Goal: Task Accomplishment & Management: Complete application form

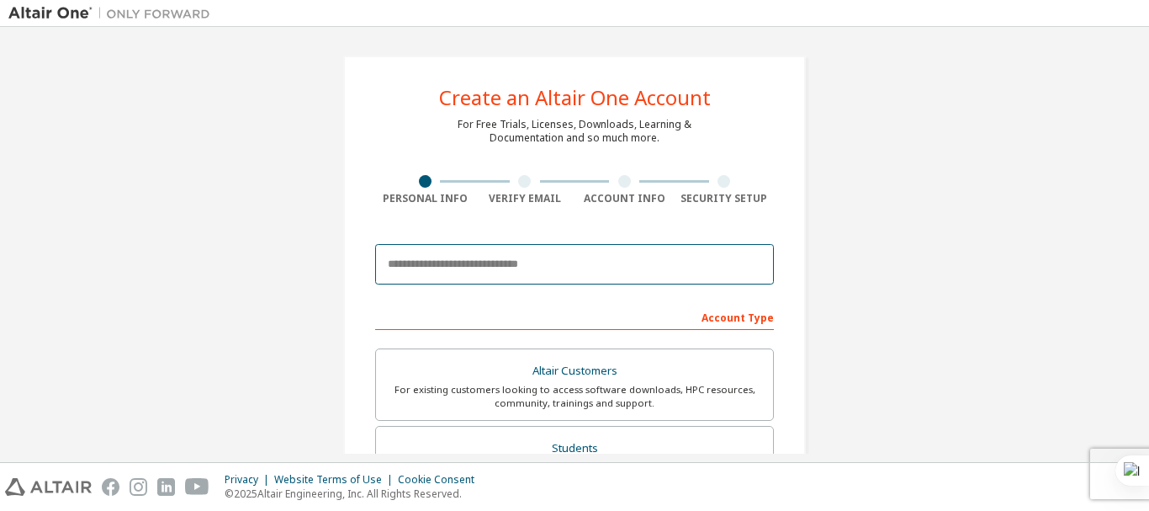
click at [430, 280] on input "email" at bounding box center [574, 264] width 399 height 40
click at [499, 258] on input "********" at bounding box center [574, 264] width 399 height 40
type input "*"
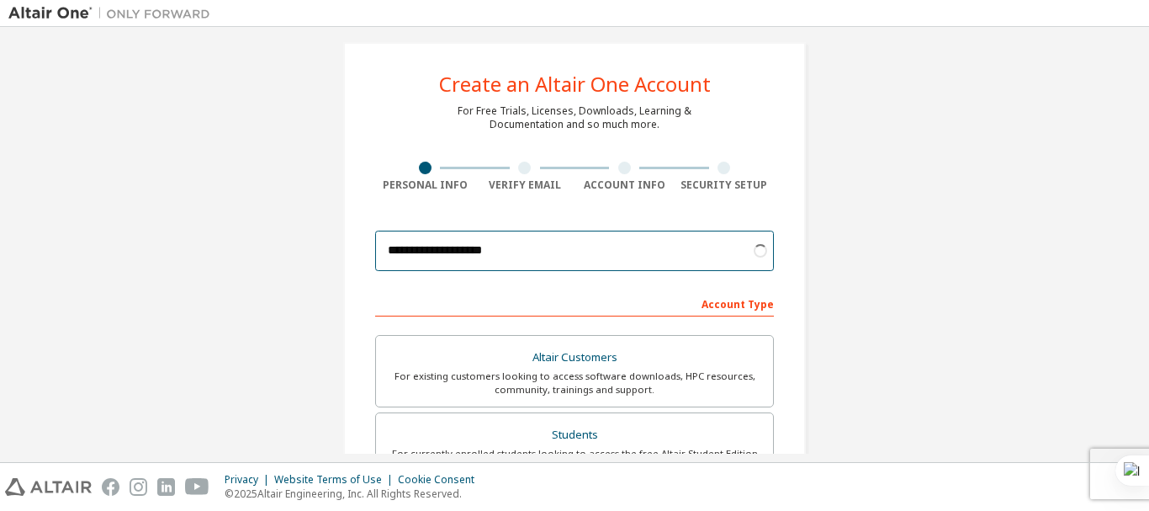
scroll to position [14, 0]
type input "**********"
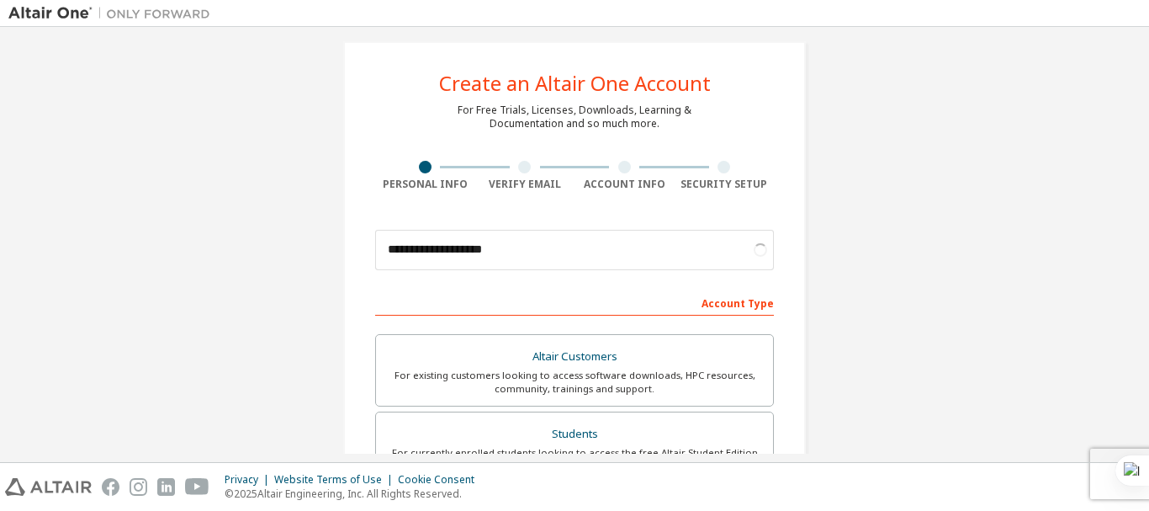
drag, startPoint x: 517, startPoint y: 297, endPoint x: 502, endPoint y: 299, distance: 15.3
click at [502, 299] on div "Account Type" at bounding box center [574, 302] width 399 height 27
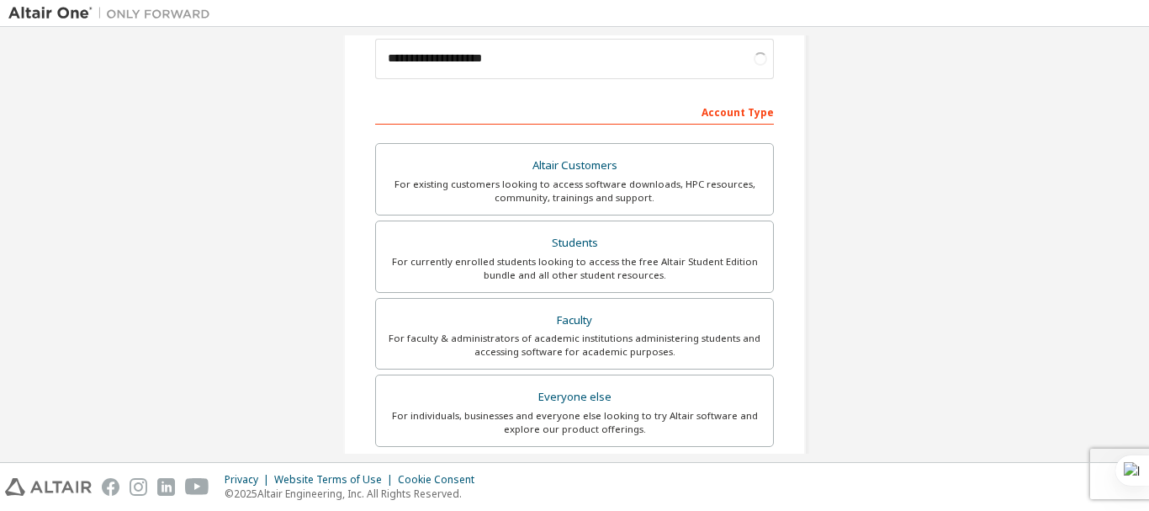
scroll to position [213, 0]
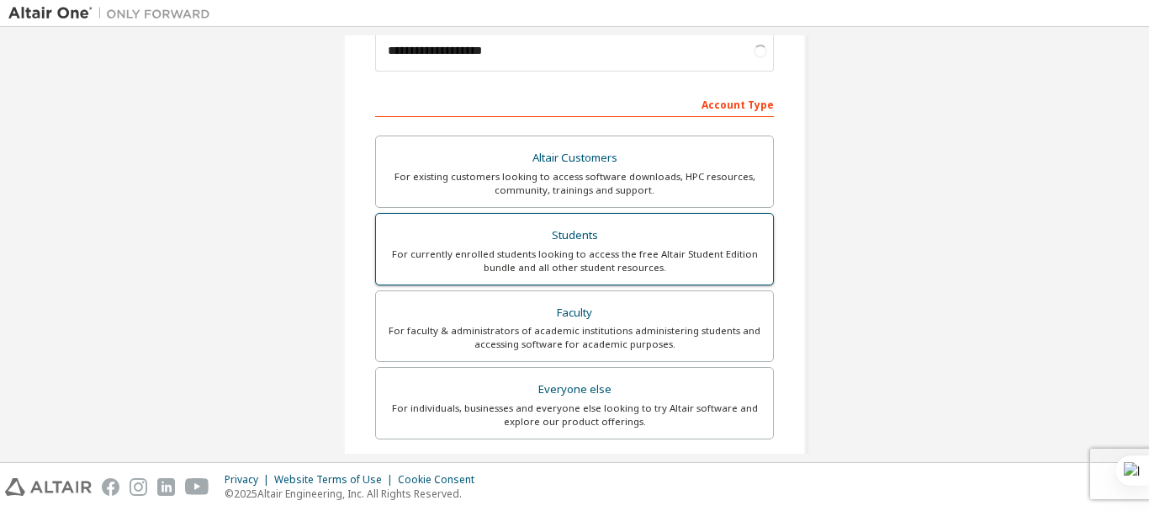
click at [558, 256] on div "For currently enrolled students looking to access the free Altair Student Editi…" at bounding box center [574, 260] width 377 height 27
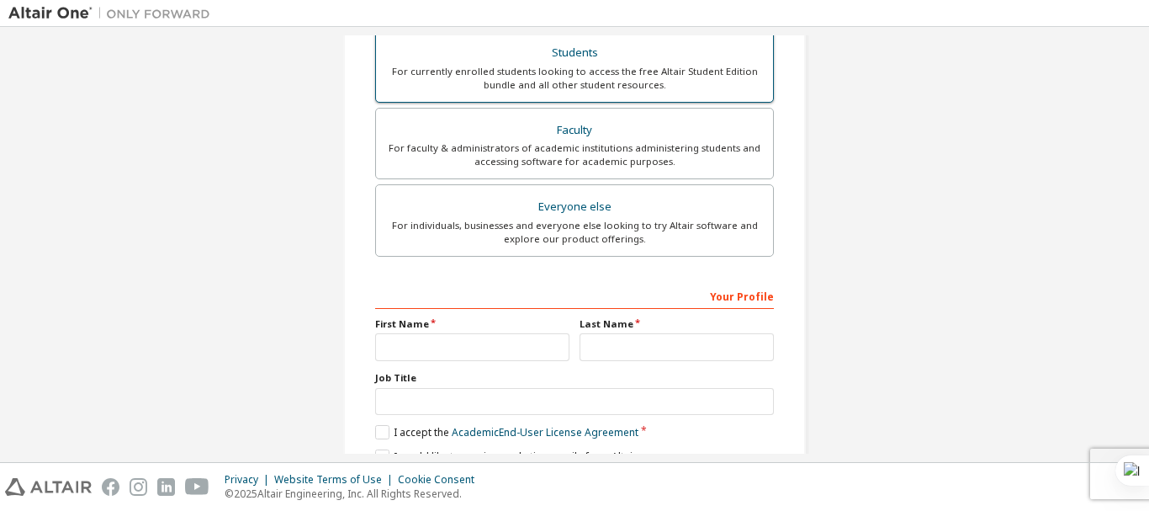
scroll to position [396, 0]
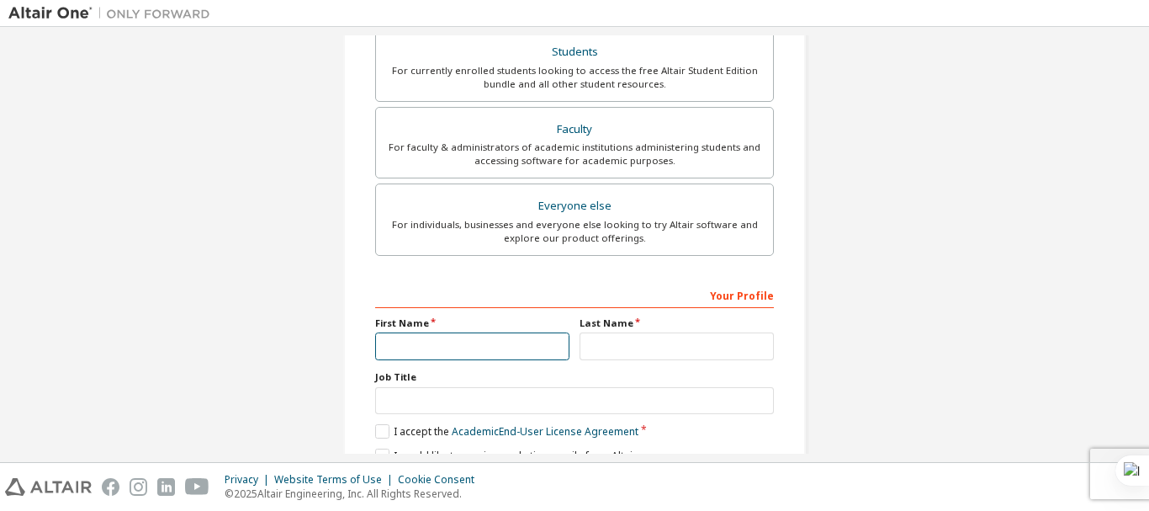
click at [452, 342] on input "text" at bounding box center [472, 346] width 194 height 28
click at [417, 352] on input "text" at bounding box center [472, 346] width 194 height 28
type input "*"
type input "*****"
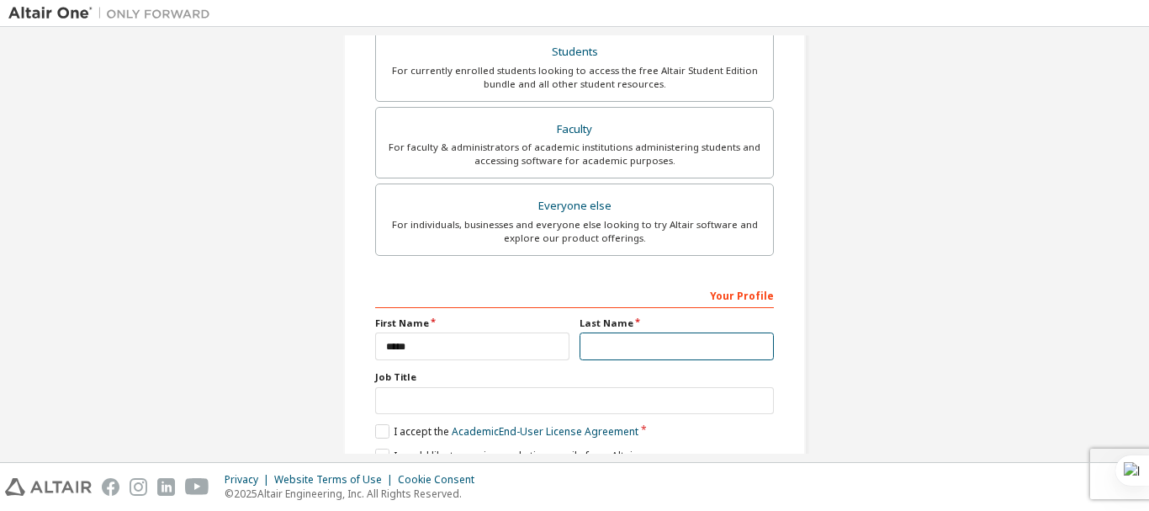
click at [617, 351] on input "text" at bounding box center [677, 346] width 194 height 28
type input "*****"
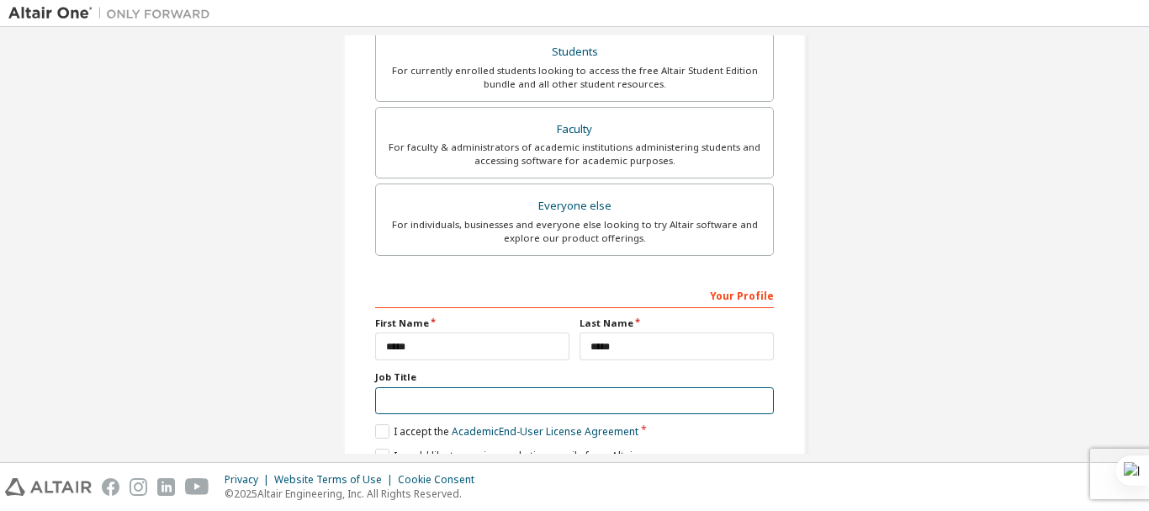
click at [453, 399] on input "text" at bounding box center [574, 401] width 399 height 28
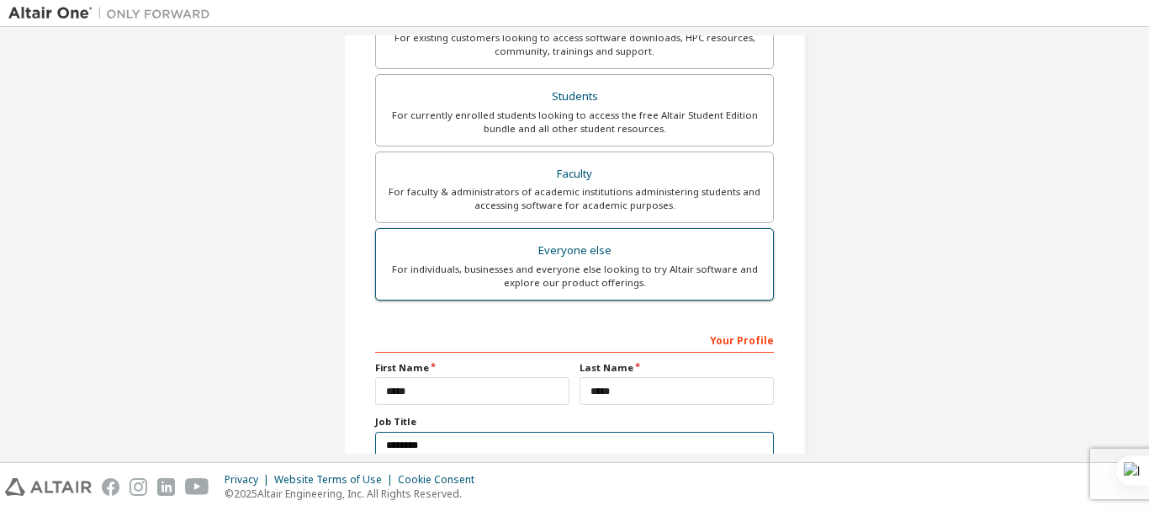
scroll to position [473, 0]
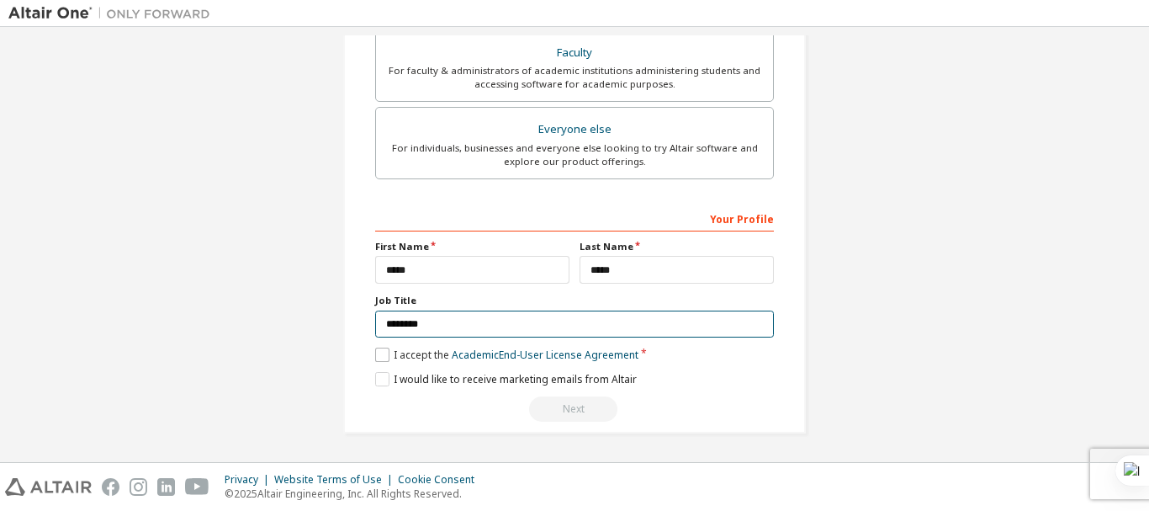
type input "*******"
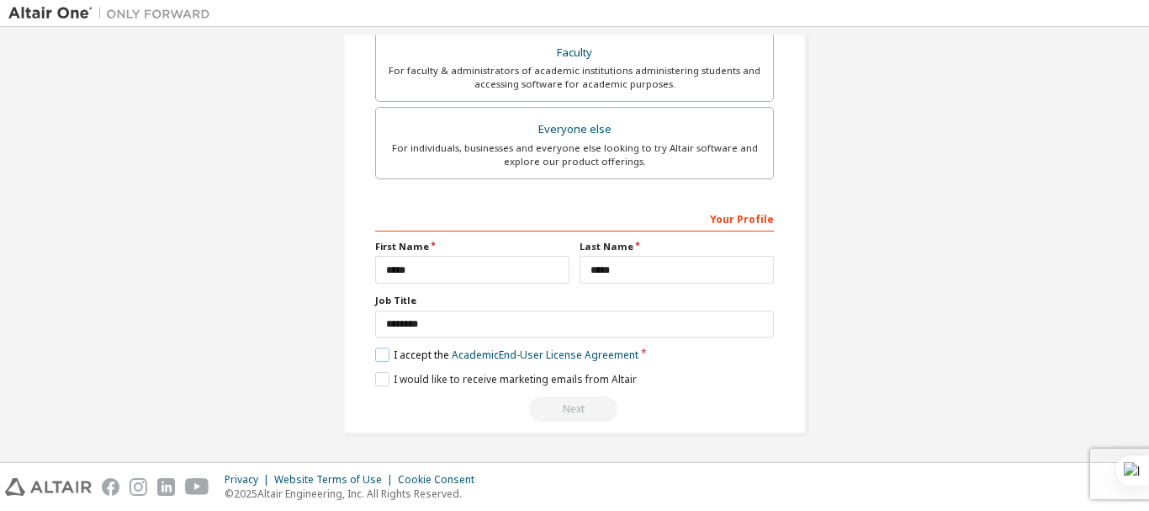
click at [389, 360] on label "I accept the Academic End-User License Agreement" at bounding box center [506, 354] width 263 height 14
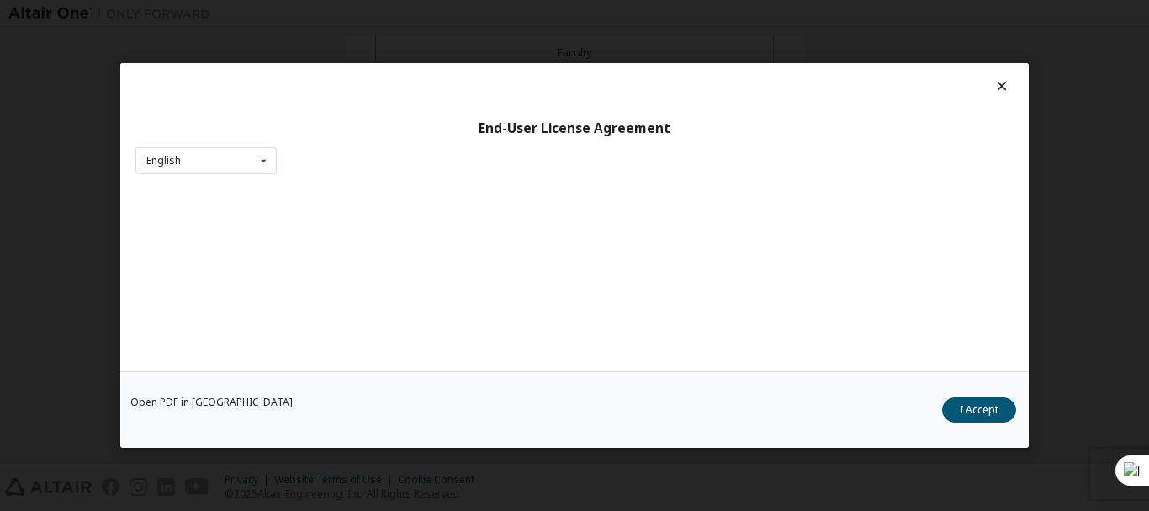
click at [381, 361] on div "End-User License Agreement English English Open PDF in New Tab I Accept" at bounding box center [574, 255] width 1149 height 511
click at [1040, 243] on div "End-User License Agreement English English Open PDF in New Tab I Accept" at bounding box center [574, 255] width 1149 height 511
click at [798, 297] on div "End-User License Agreement English English Open PDF in New Tab I Accept" at bounding box center [574, 255] width 1149 height 511
drag, startPoint x: 798, startPoint y: 297, endPoint x: 716, endPoint y: 295, distance: 82.5
click at [716, 295] on div "End-User License Agreement English English Open PDF in New Tab I Accept" at bounding box center [574, 255] width 1149 height 511
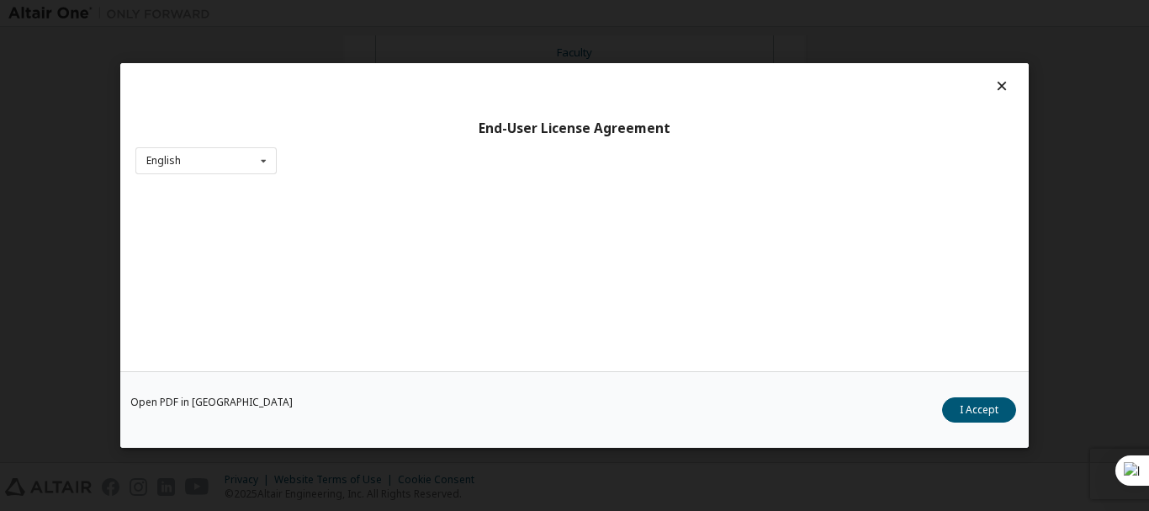
click at [220, 316] on div "End-User License Agreement English English Open PDF in New Tab I Accept" at bounding box center [574, 255] width 1149 height 511
click at [436, 188] on div "End-User License Agreement English English Open PDF in New Tab I Accept" at bounding box center [574, 255] width 1149 height 511
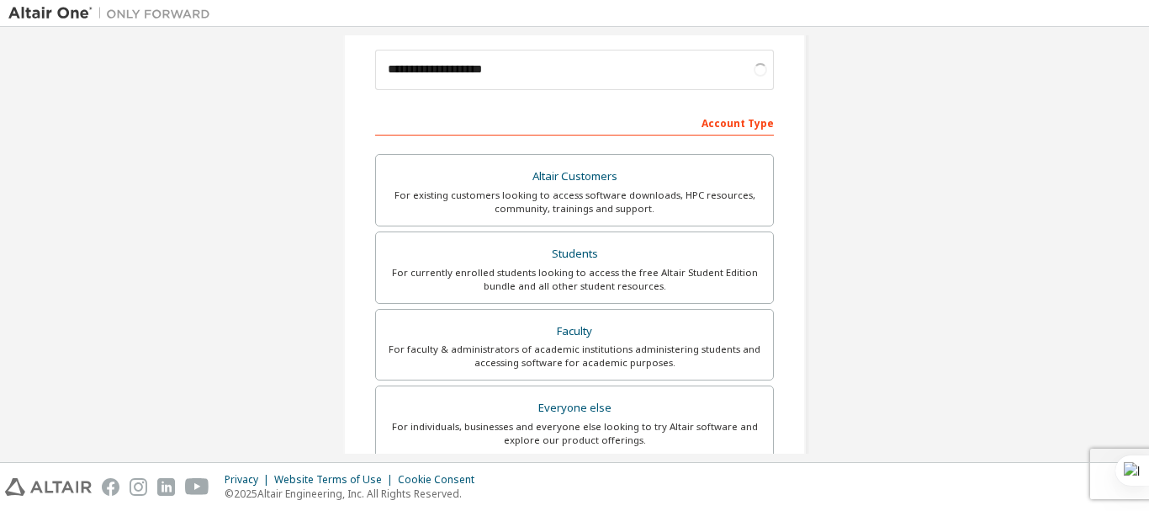
scroll to position [196, 0]
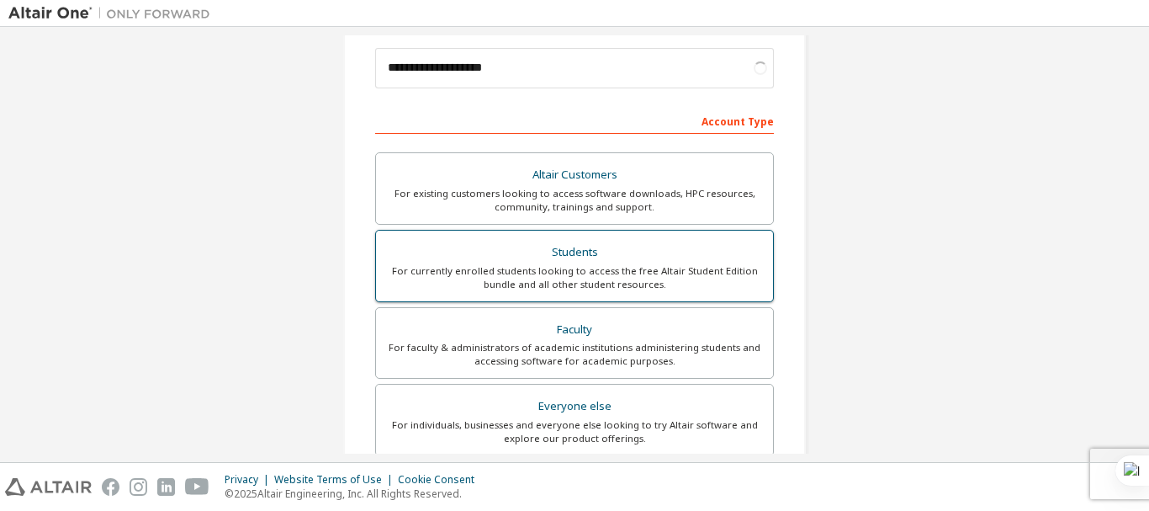
type input "**********"
click at [504, 245] on div "Students" at bounding box center [574, 253] width 377 height 24
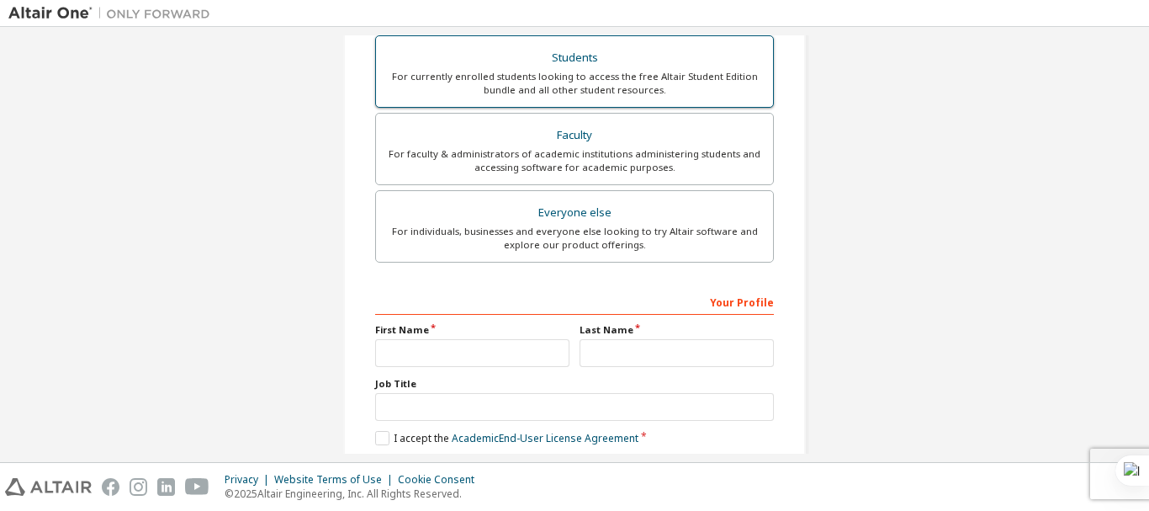
scroll to position [437, 0]
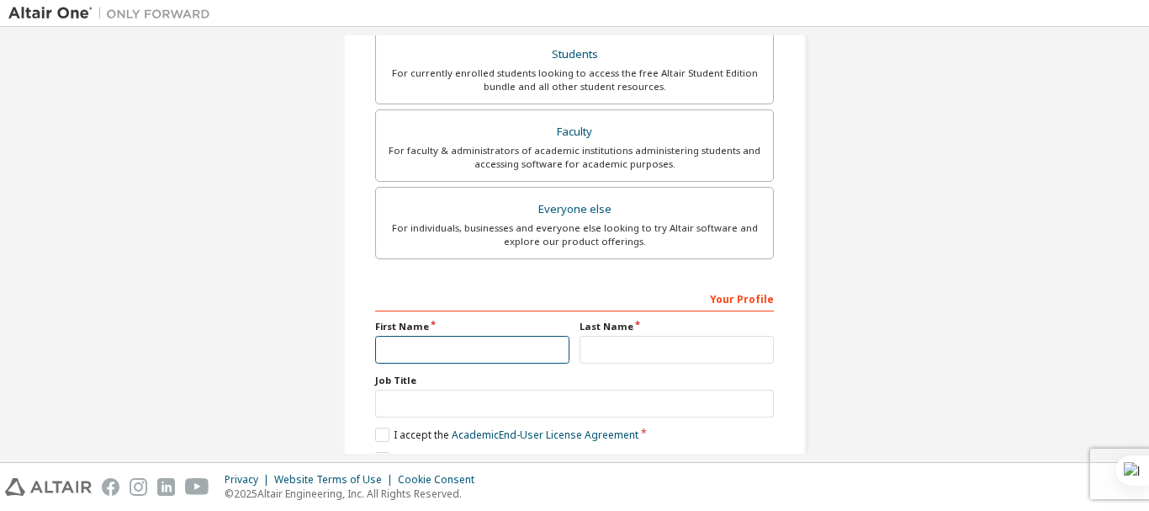
click at [482, 353] on input "text" at bounding box center [472, 350] width 194 height 28
type input "*****"
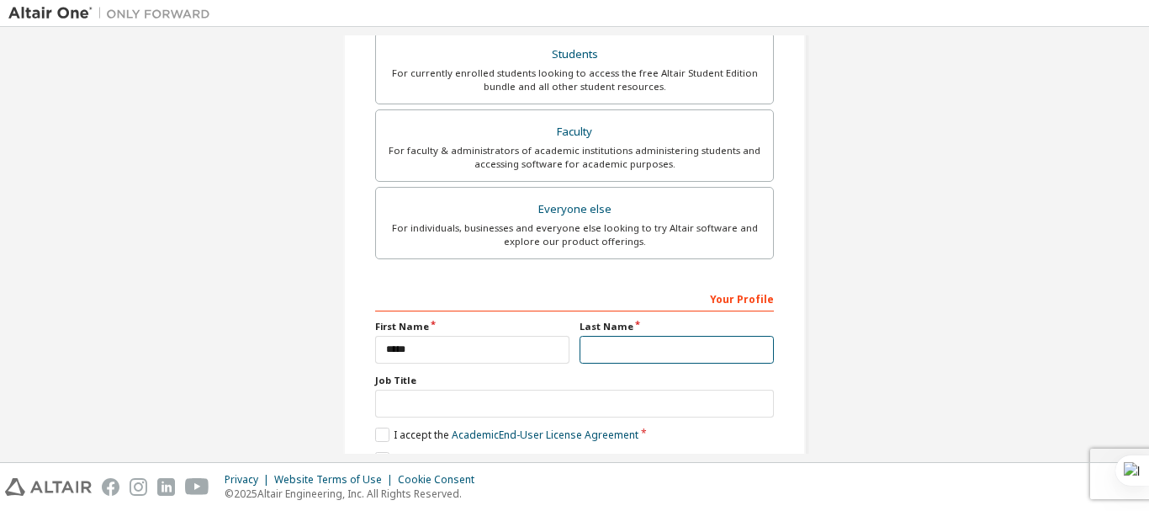
click at [612, 353] on input "text" at bounding box center [677, 350] width 194 height 28
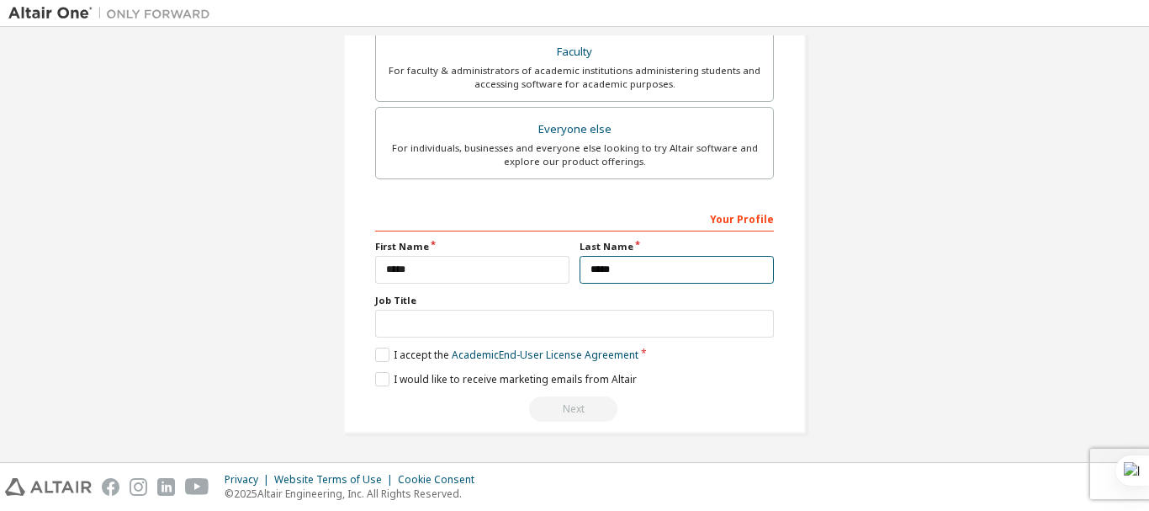
type input "*****"
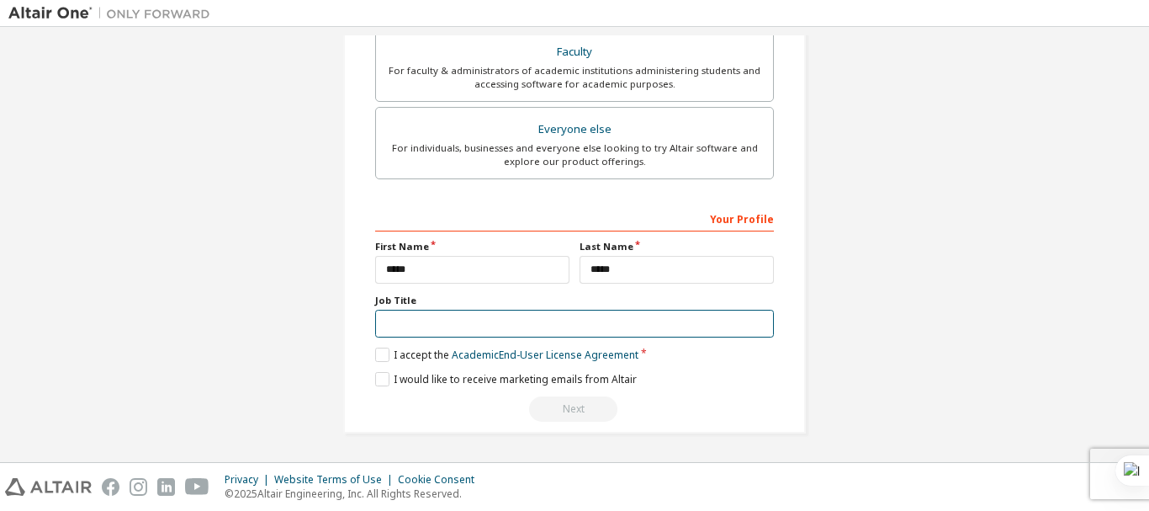
click at [413, 327] on input "text" at bounding box center [574, 324] width 399 height 28
type input "*******"
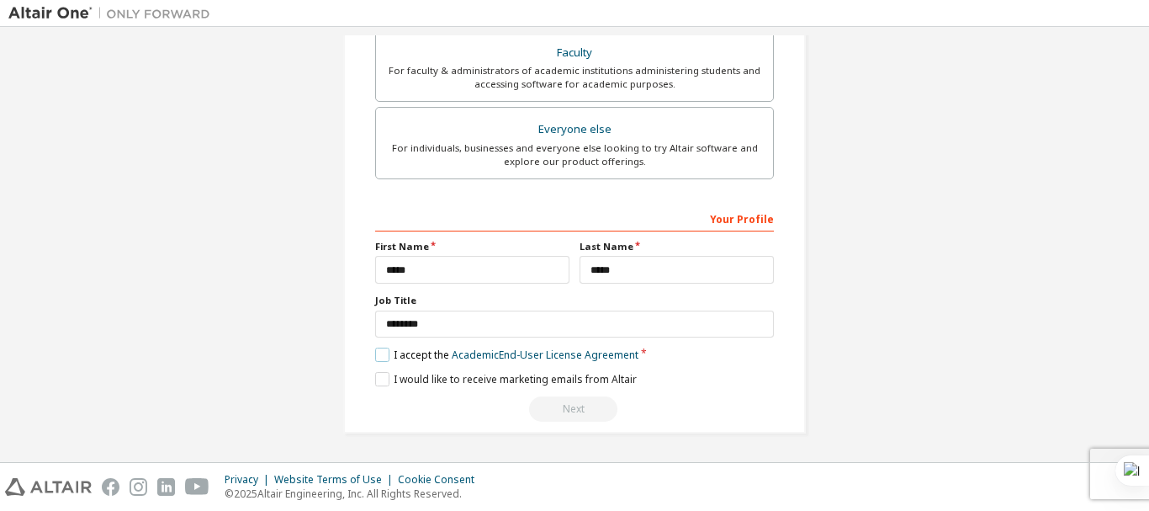
click at [378, 354] on label "I accept the Academic End-User License Agreement" at bounding box center [506, 354] width 263 height 14
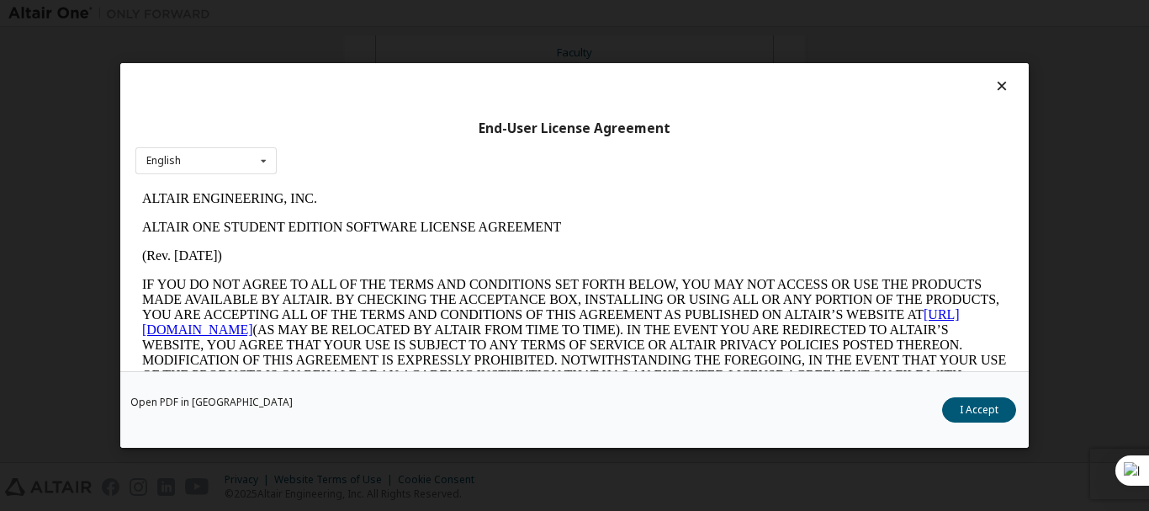
scroll to position [0, 0]
click at [378, 353] on div "End-User License Agreement English English Open PDF in New Tab I Accept" at bounding box center [574, 255] width 1149 height 511
click at [419, 194] on div "End-User License Agreement English English Open PDF in New Tab I Accept" at bounding box center [574, 255] width 1149 height 511
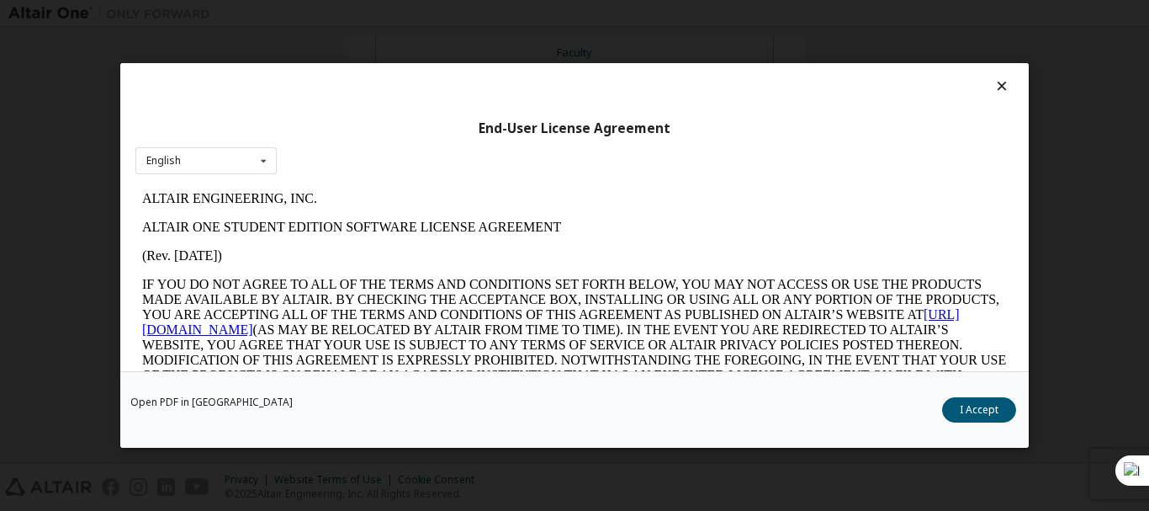
click at [296, 178] on div "End-User License Agreement English English Open PDF in New Tab I Accept" at bounding box center [574, 255] width 1149 height 511
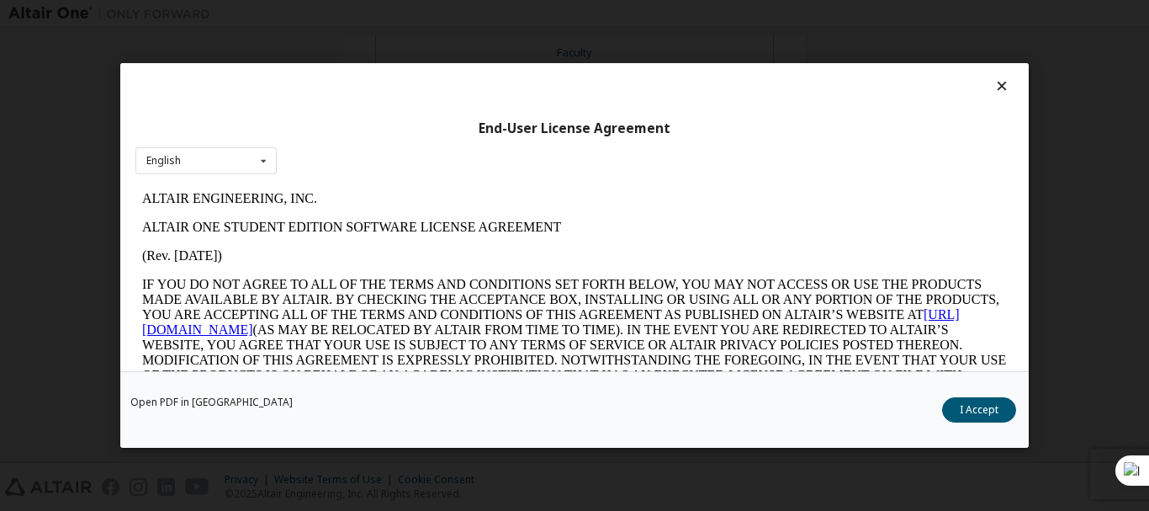
click at [414, 273] on div "End-User License Agreement English English Open PDF in New Tab I Accept" at bounding box center [574, 255] width 1149 height 511
click at [725, 209] on div "End-User License Agreement English English Open PDF in New Tab I Accept" at bounding box center [574, 255] width 1149 height 511
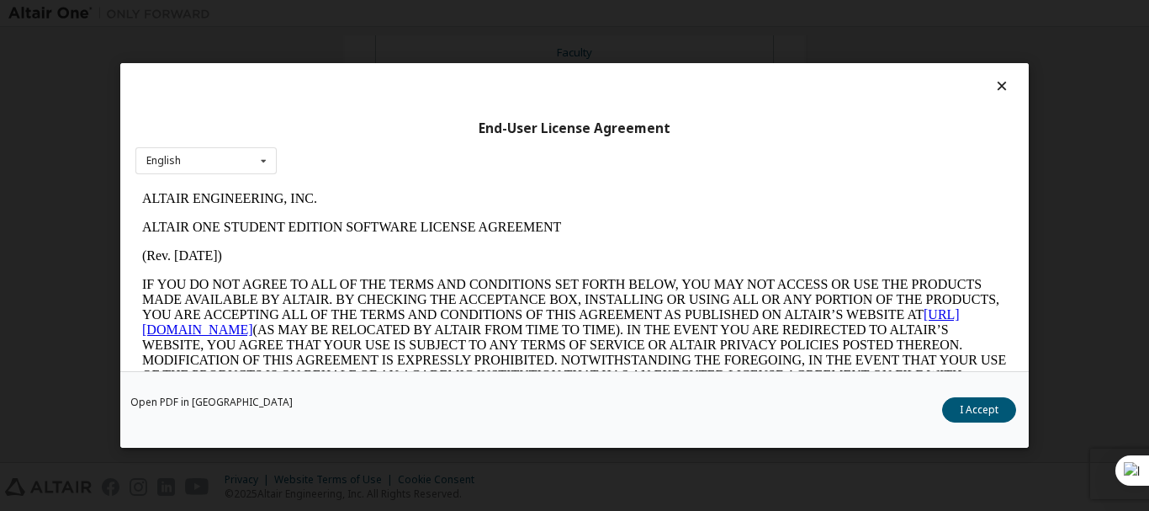
click at [725, 215] on div "End-User License Agreement English English Open PDF in New Tab I Accept" at bounding box center [574, 255] width 1149 height 511
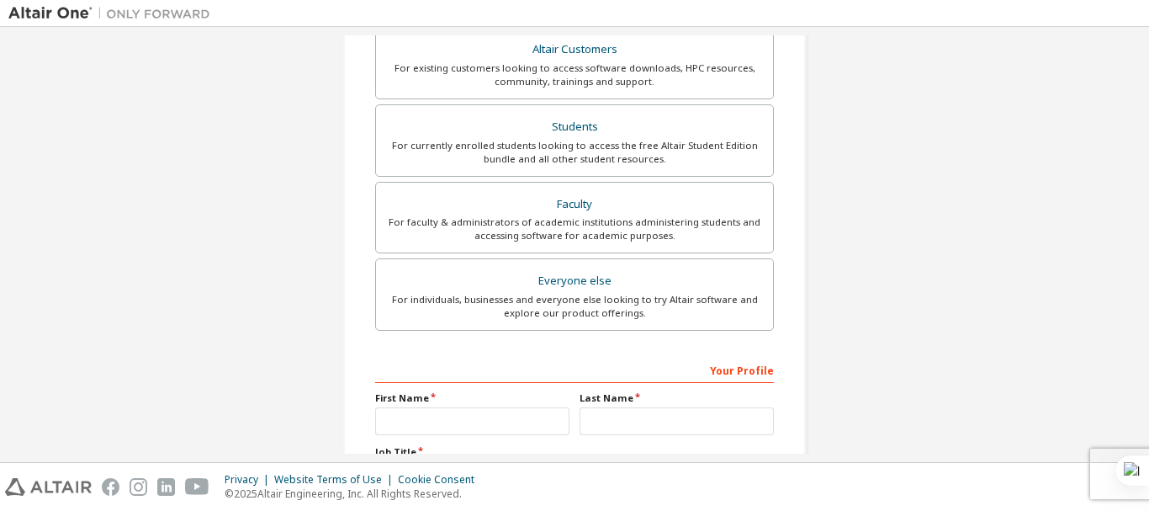
scroll to position [473, 0]
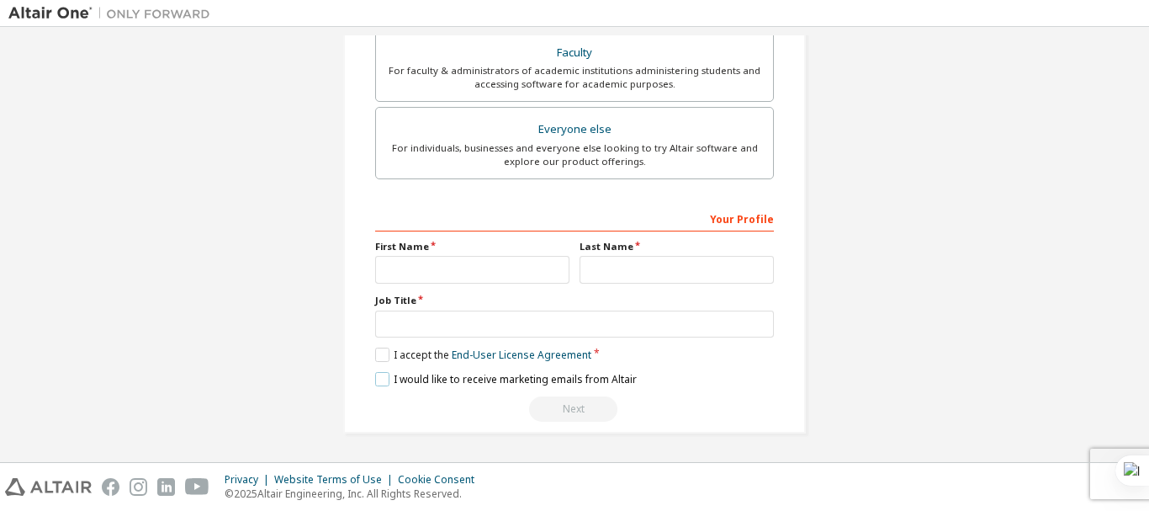
click at [381, 381] on label "I would like to receive marketing emails from Altair" at bounding box center [506, 379] width 262 height 14
click at [375, 352] on label "I accept the End-User License Agreement" at bounding box center [483, 354] width 216 height 14
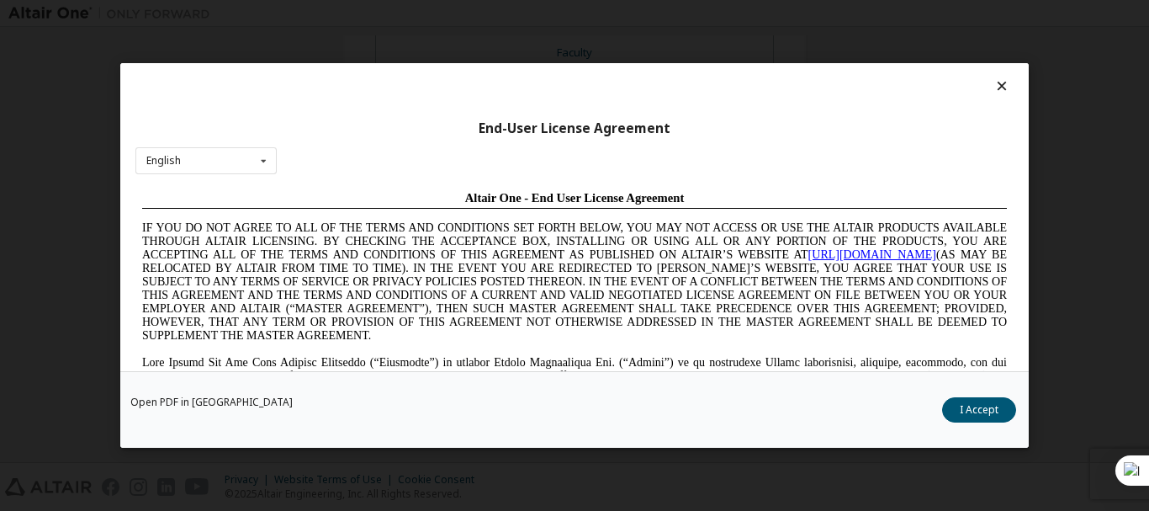
scroll to position [0, 0]
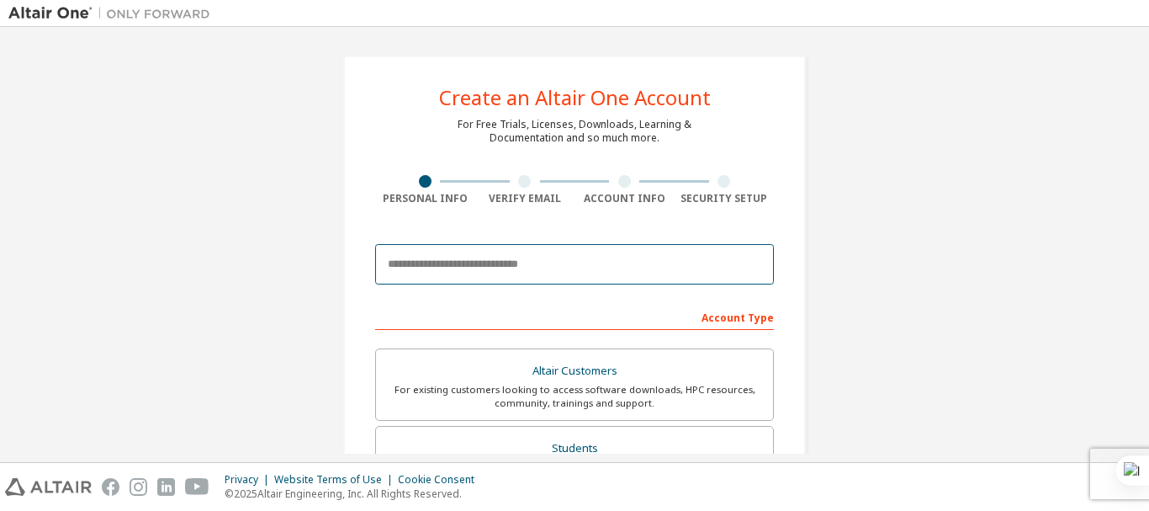
click at [486, 262] on input "email" at bounding box center [574, 264] width 399 height 40
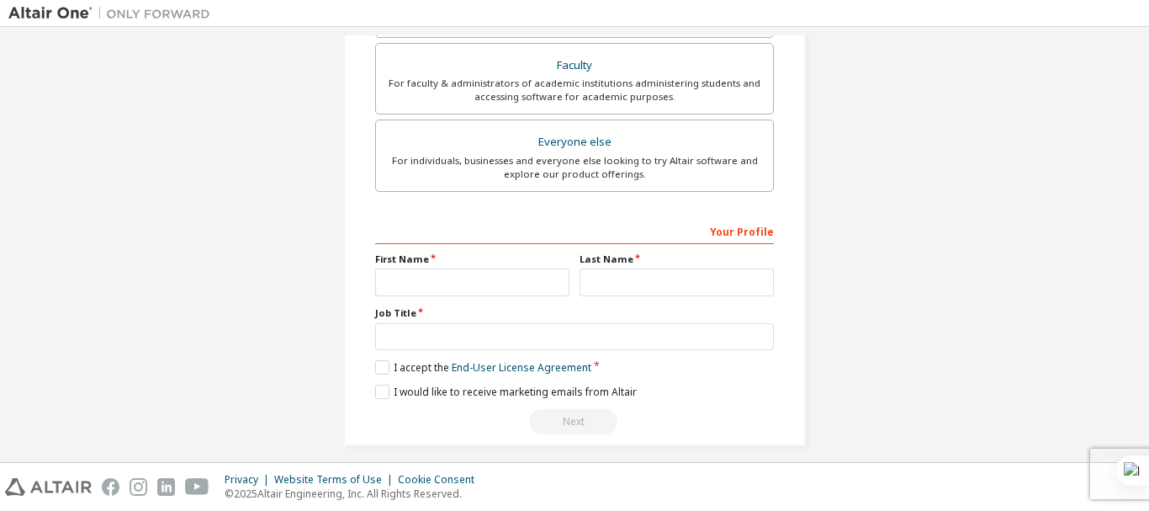
scroll to position [473, 0]
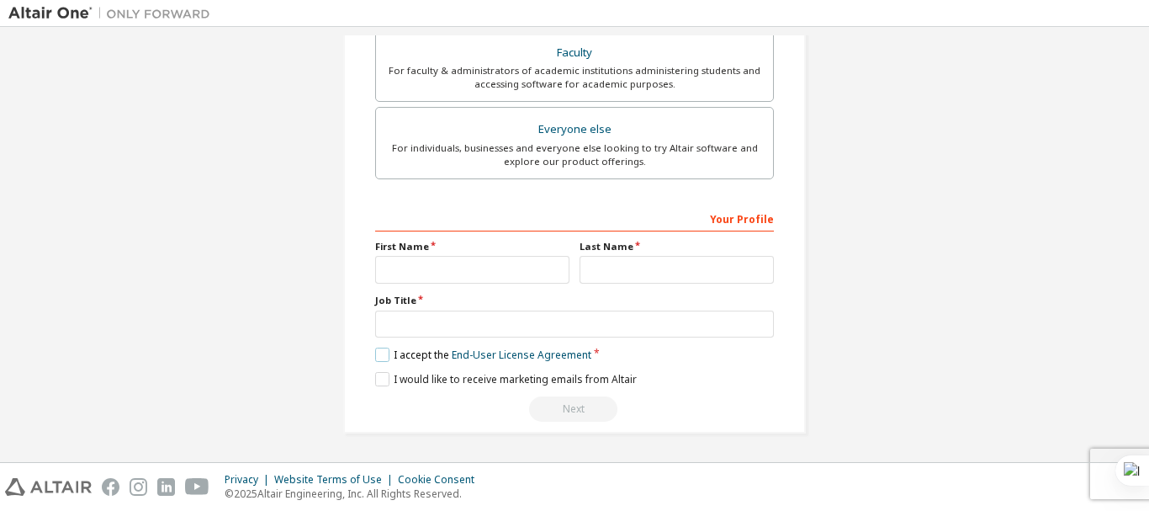
click at [379, 353] on label "I accept the End-User License Agreement" at bounding box center [483, 354] width 216 height 14
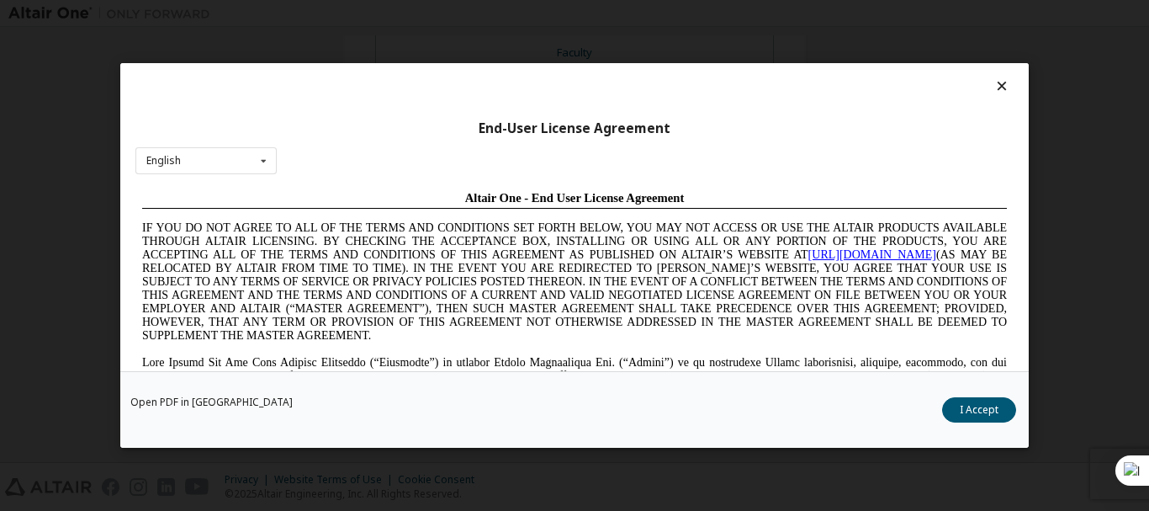
scroll to position [0, 0]
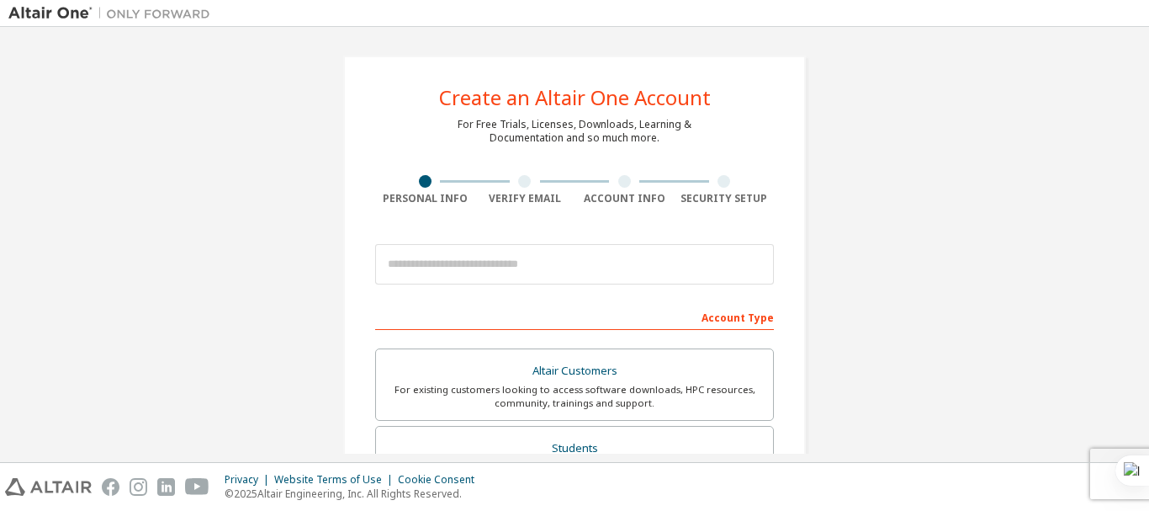
scroll to position [473, 0]
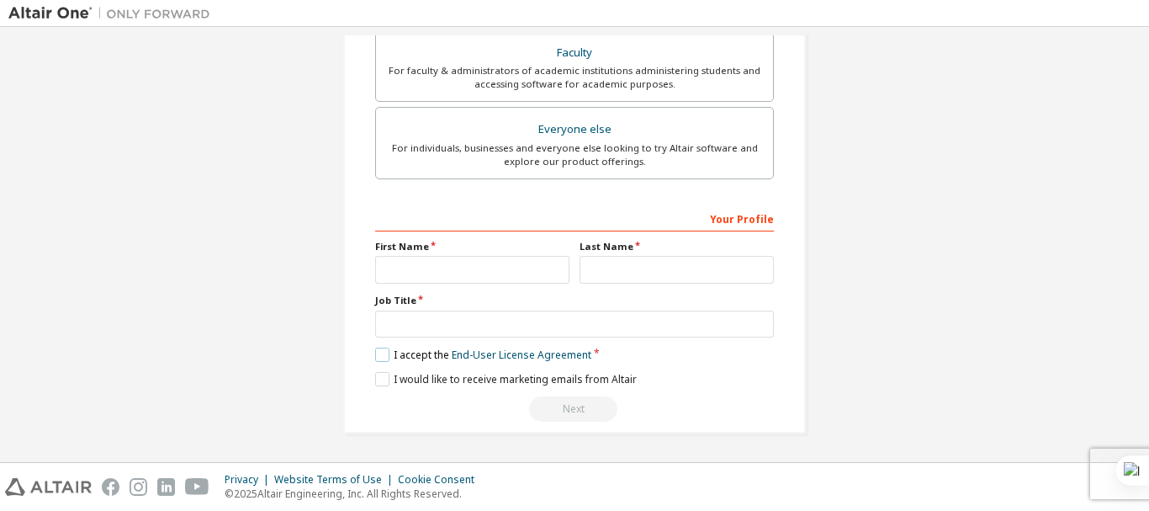
click at [375, 356] on label "I accept the End-User License Agreement" at bounding box center [483, 354] width 216 height 14
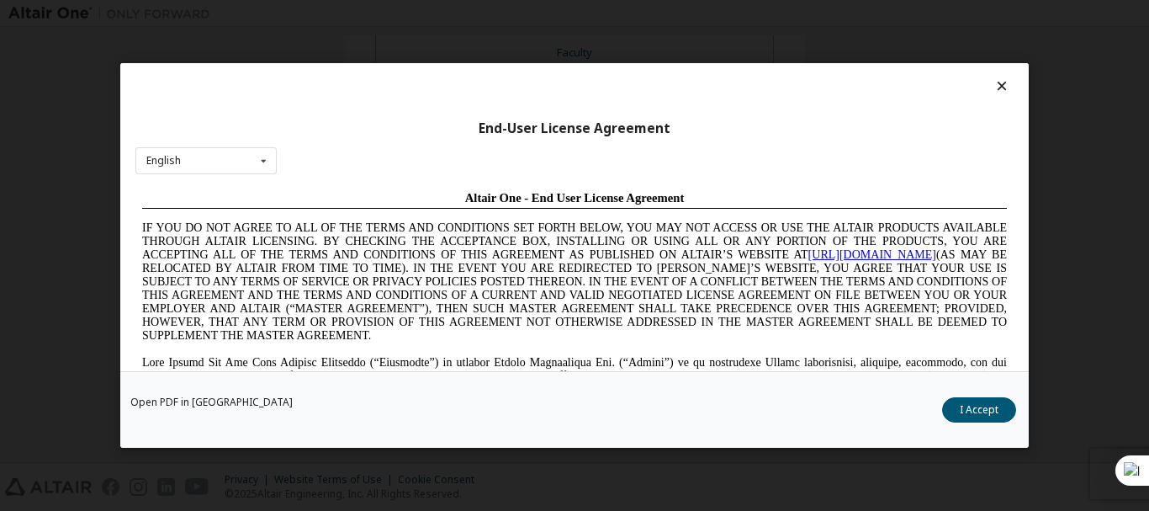
scroll to position [0, 0]
drag, startPoint x: 373, startPoint y: 356, endPoint x: 287, endPoint y: 360, distance: 85.9
click at [287, 360] on div "End-User License Agreement English English Chinese French German Japanese Korea…" at bounding box center [574, 255] width 1149 height 511
click at [519, 202] on div "End-User License Agreement English English Chinese French German Japanese Korea…" at bounding box center [574, 255] width 1149 height 511
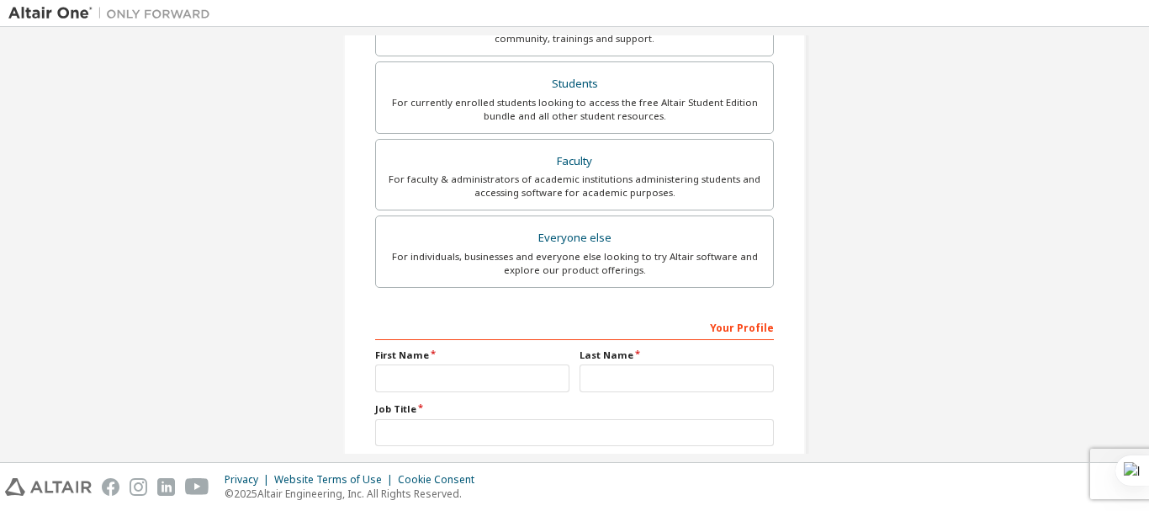
scroll to position [473, 0]
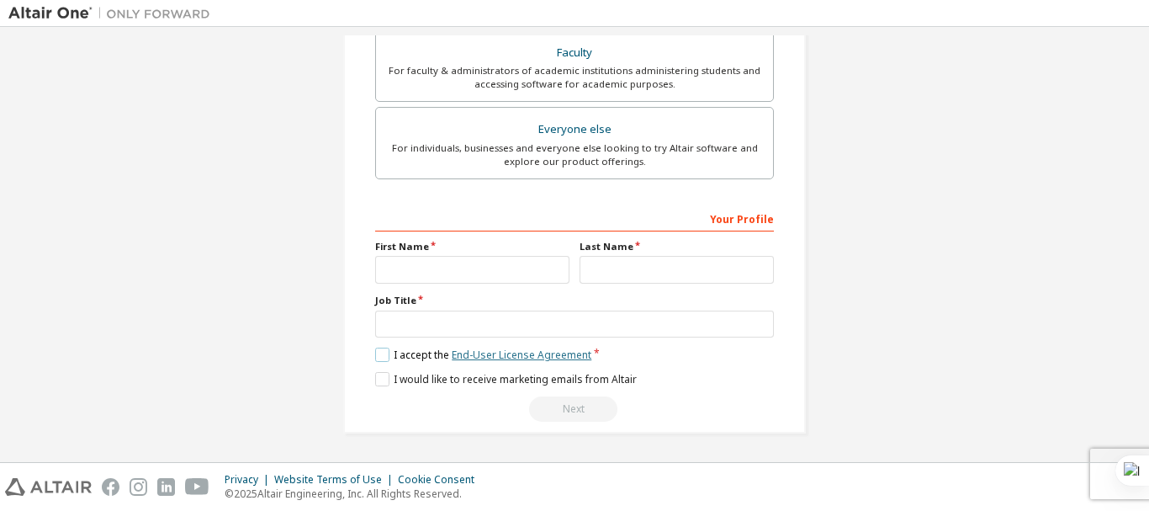
click at [475, 356] on link "End-User License Agreement" at bounding box center [522, 354] width 140 height 14
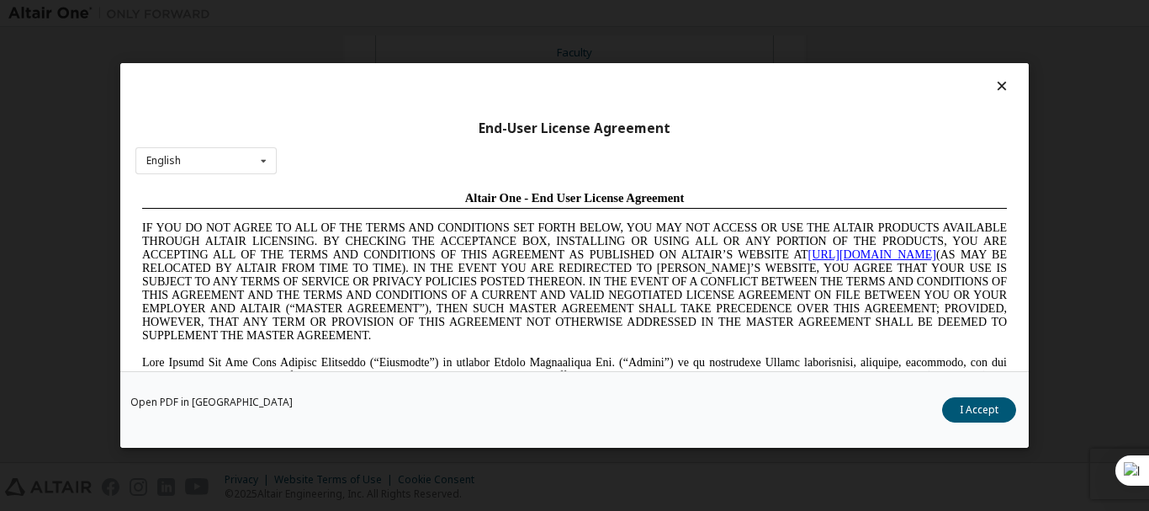
scroll to position [0, 0]
click at [408, 355] on div "End-User License Agreement English English Chinese French German Japanese Korea…" at bounding box center [574, 255] width 1149 height 511
drag, startPoint x: 408, startPoint y: 355, endPoint x: 318, endPoint y: 149, distance: 224.9
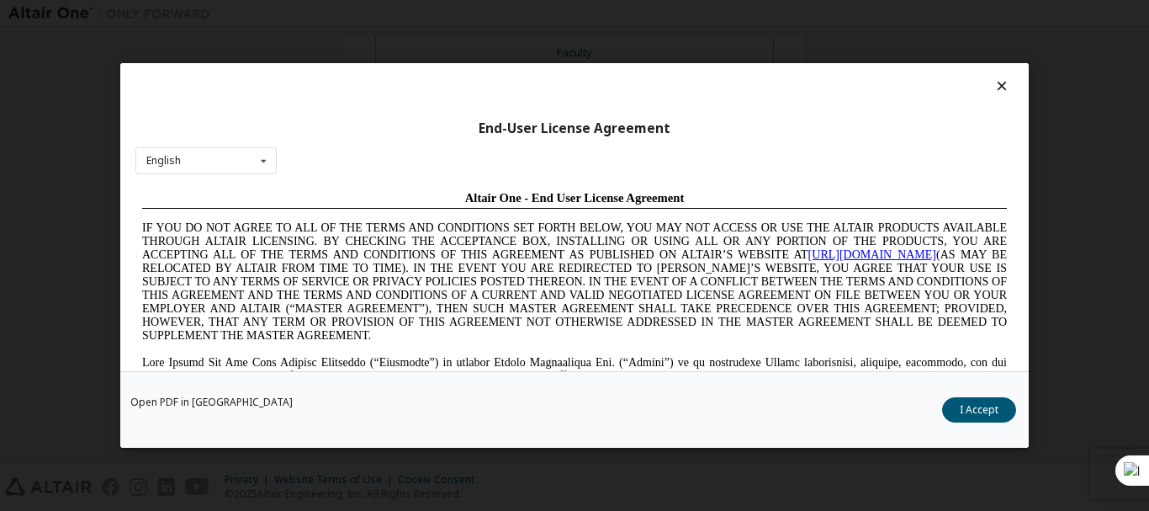
click at [318, 149] on div "End-User License Agreement English English Chinese French German Japanese Korea…" at bounding box center [574, 255] width 1149 height 511
drag, startPoint x: 318, startPoint y: 149, endPoint x: 197, endPoint y: 225, distance: 142.8
click at [197, 225] on div "End-User License Agreement English English Chinese French German Japanese Korea…" at bounding box center [574, 255] width 1149 height 511
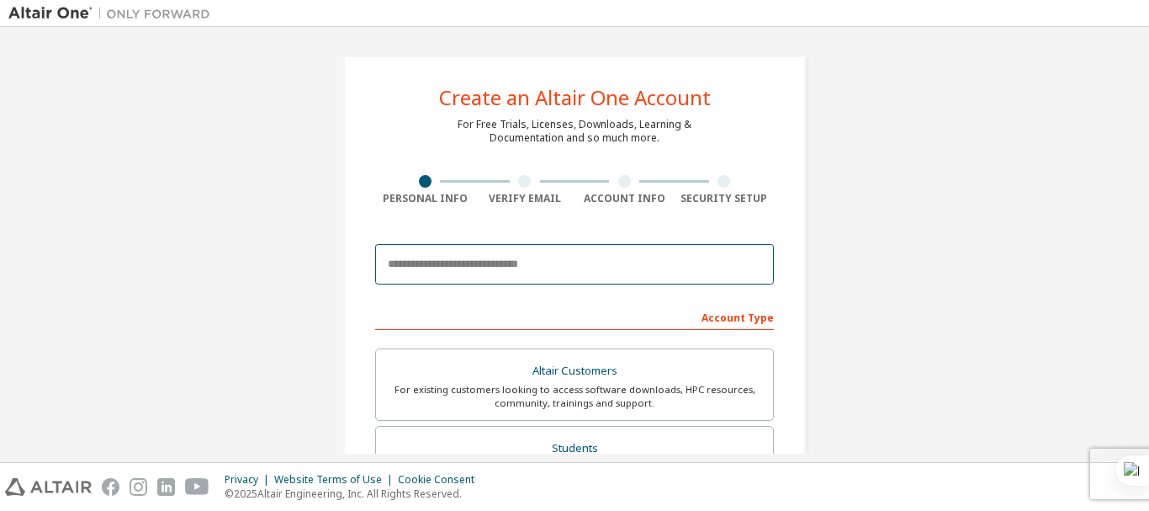
click at [429, 252] on input "email" at bounding box center [574, 264] width 399 height 40
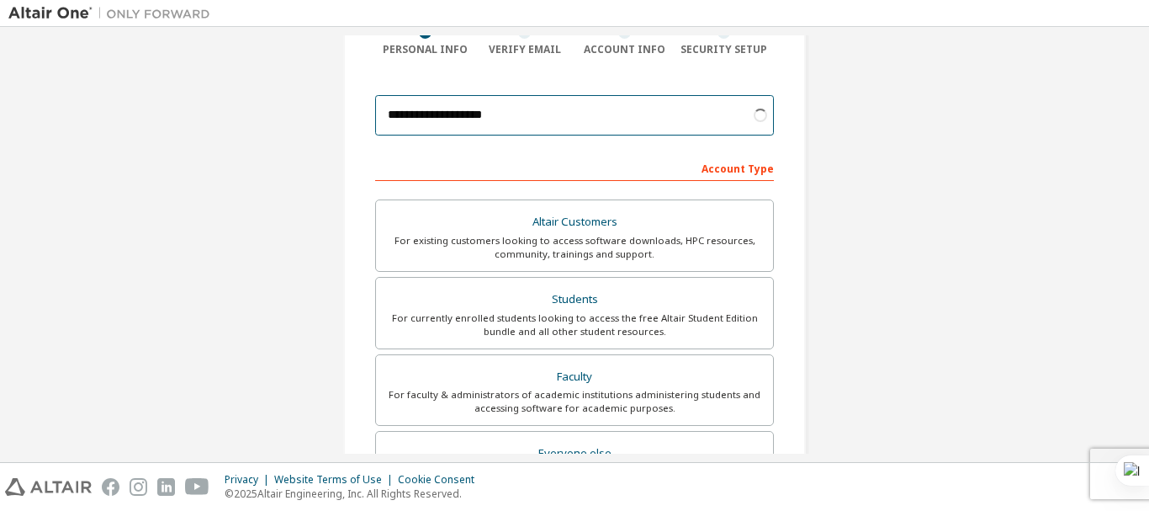
scroll to position [150, 0]
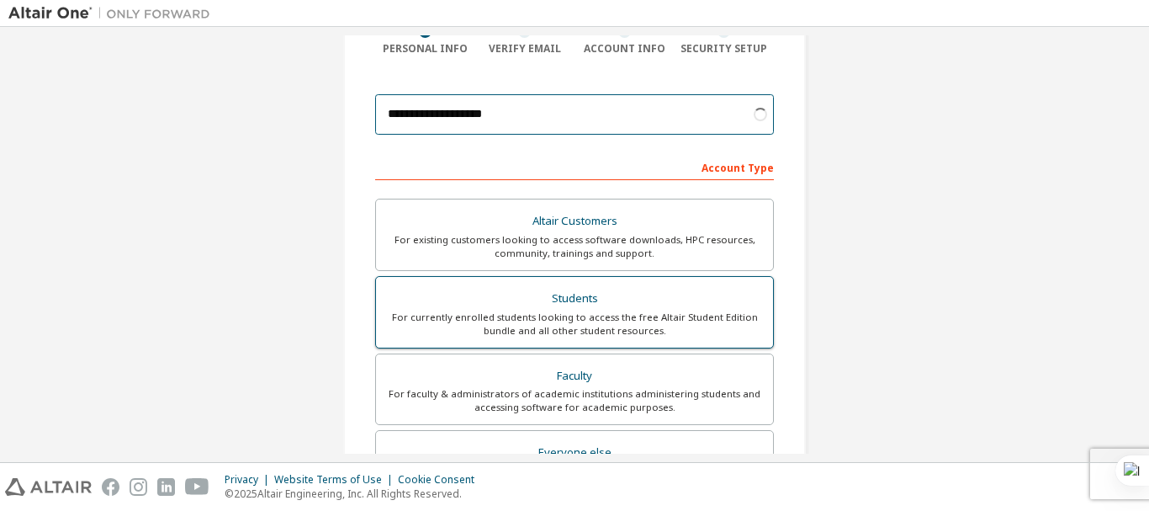
type input "**********"
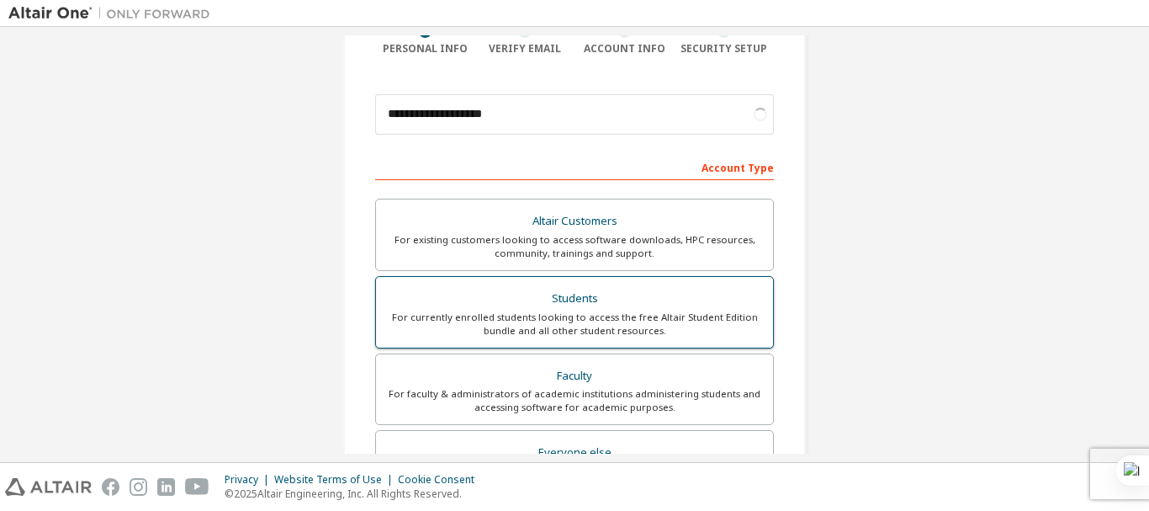
click at [508, 336] on div "For currently enrolled students looking to access the free Altair Student Editi…" at bounding box center [574, 323] width 377 height 27
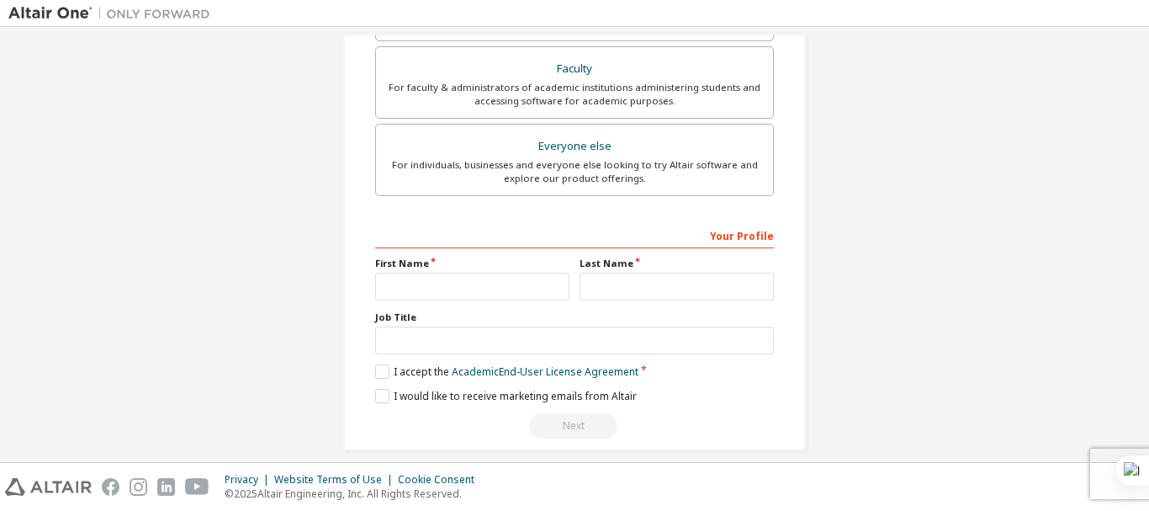
scroll to position [505, 0]
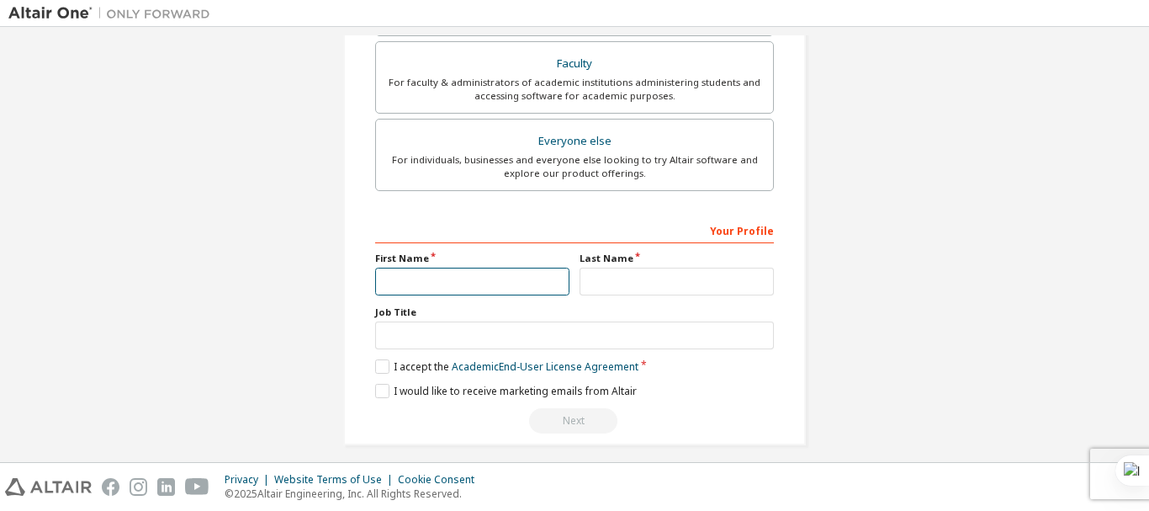
click at [421, 283] on input "text" at bounding box center [472, 281] width 194 height 28
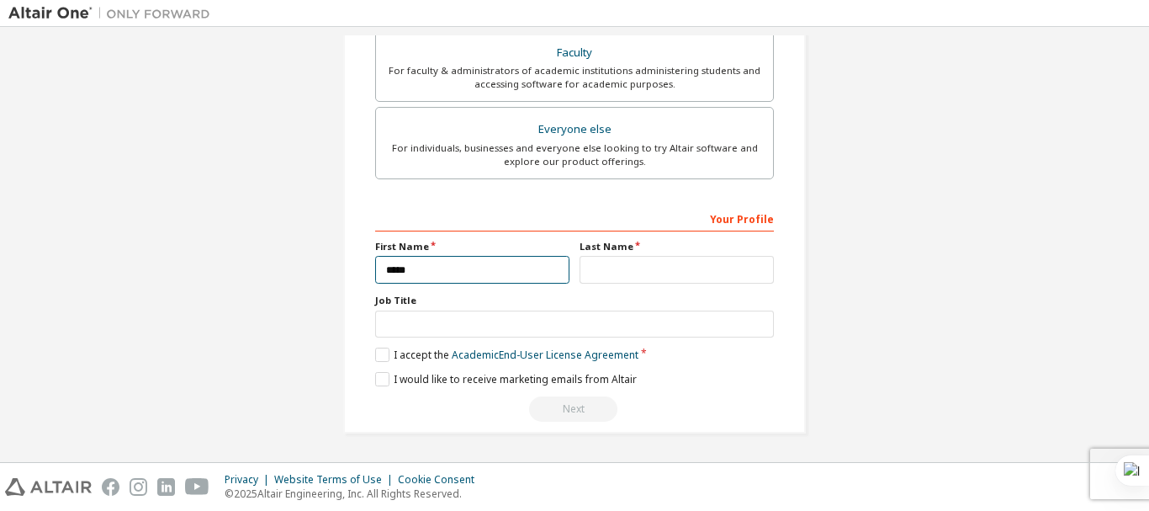
scroll to position [462, 0]
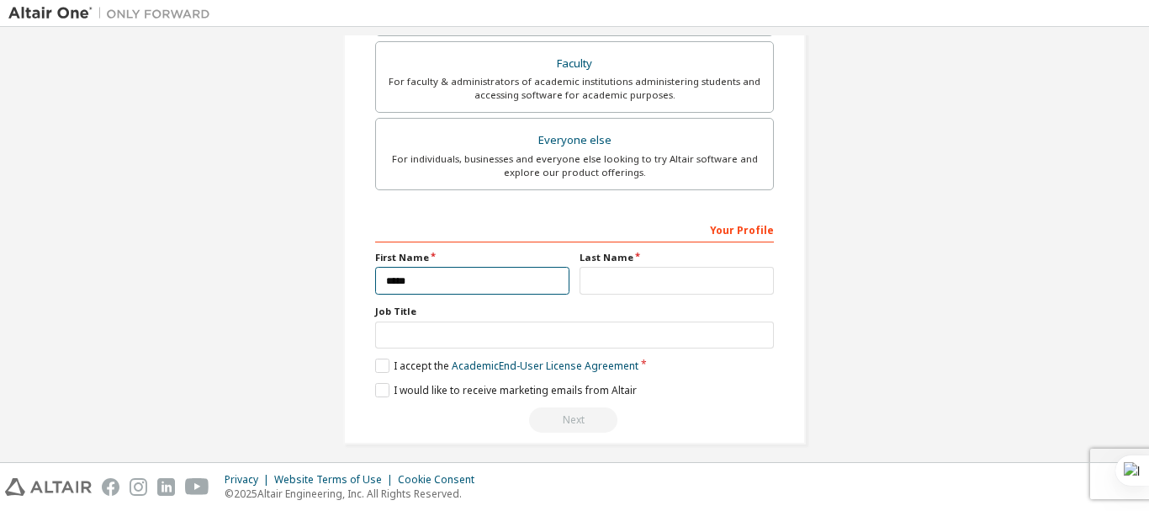
type input "*****"
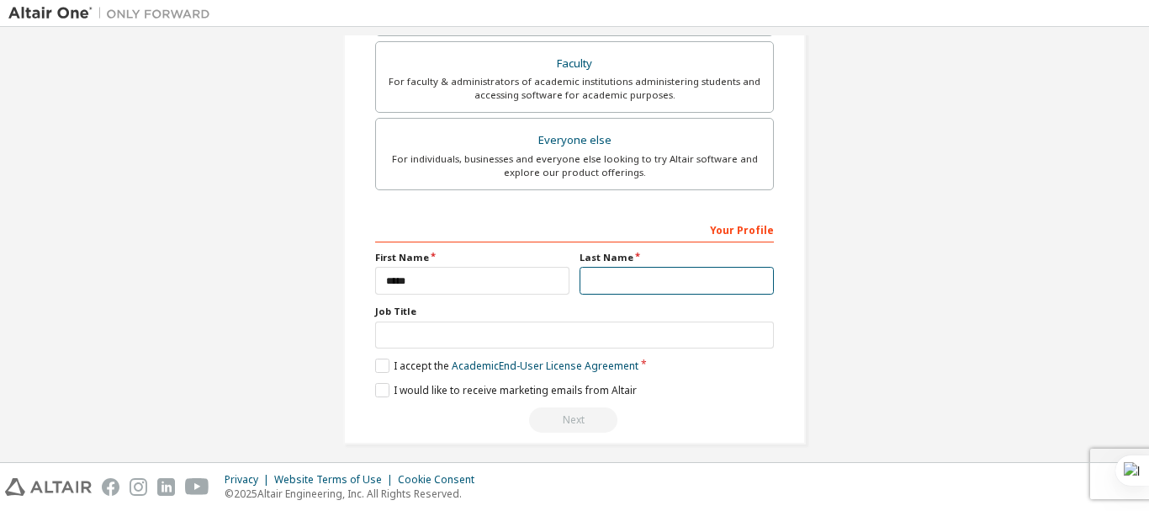
click at [622, 288] on input "text" at bounding box center [677, 281] width 194 height 28
type input "*****"
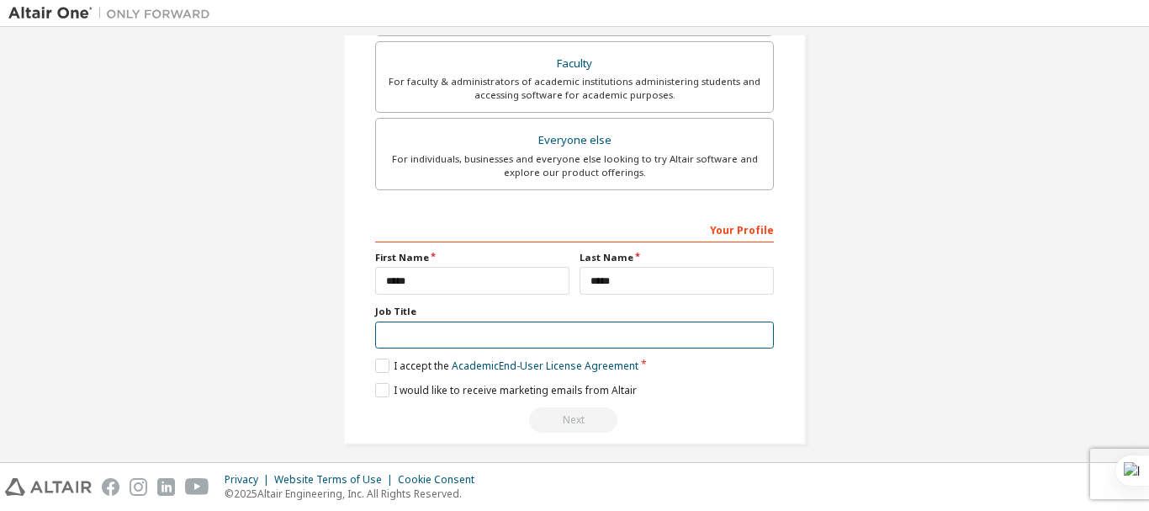
click at [462, 342] on input "text" at bounding box center [574, 335] width 399 height 28
type input "*"
type input "*******"
click at [376, 371] on label "I accept the Academic End-User License Agreement" at bounding box center [506, 365] width 263 height 14
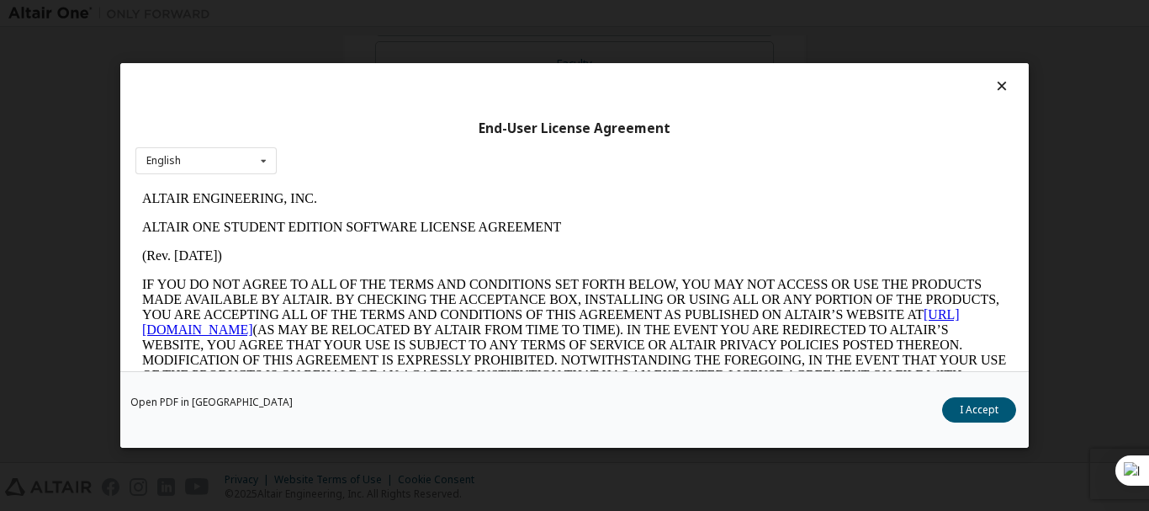
scroll to position [0, 0]
click at [431, 351] on div "End-User License Agreement English English Open PDF in New Tab I Accept" at bounding box center [574, 255] width 1149 height 511
click at [333, 317] on div "End-User License Agreement English English Open PDF in New Tab I Accept" at bounding box center [574, 255] width 1149 height 511
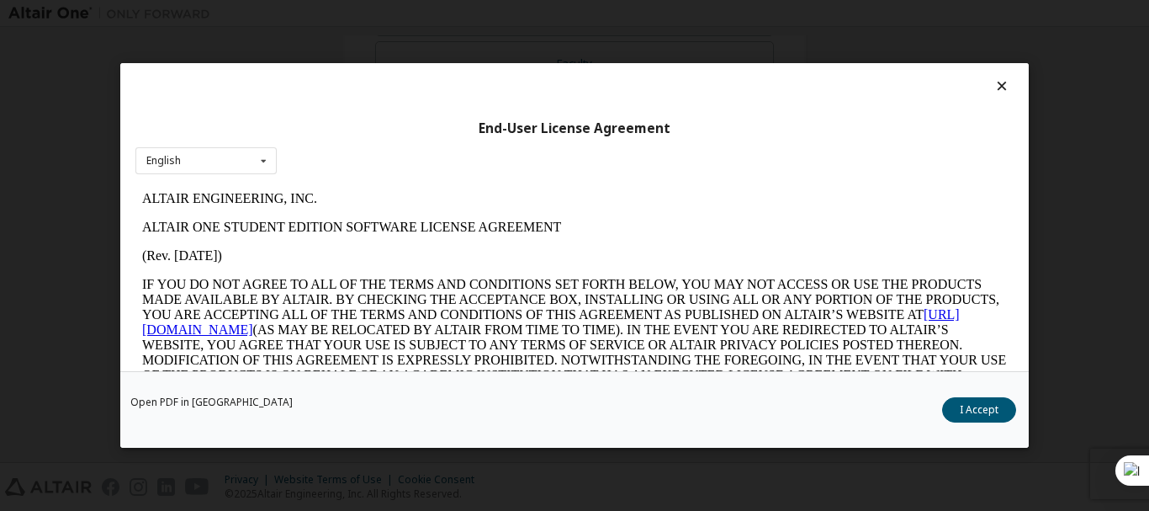
click at [420, 192] on div "End-User License Agreement English English Open PDF in New Tab I Accept" at bounding box center [574, 255] width 1149 height 511
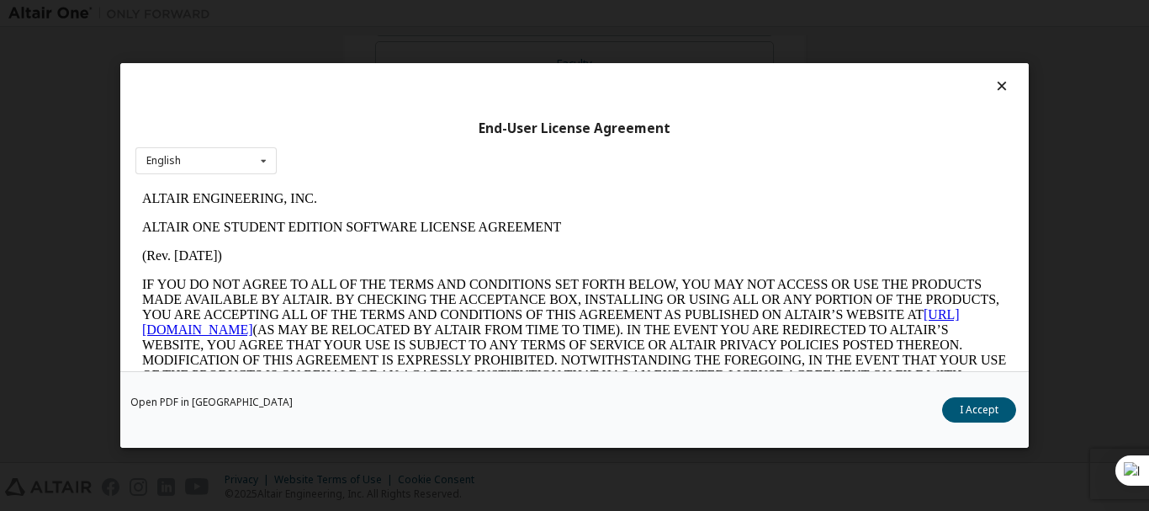
click at [420, 192] on div "End-User License Agreement English English Open PDF in New Tab I Accept" at bounding box center [574, 255] width 1149 height 511
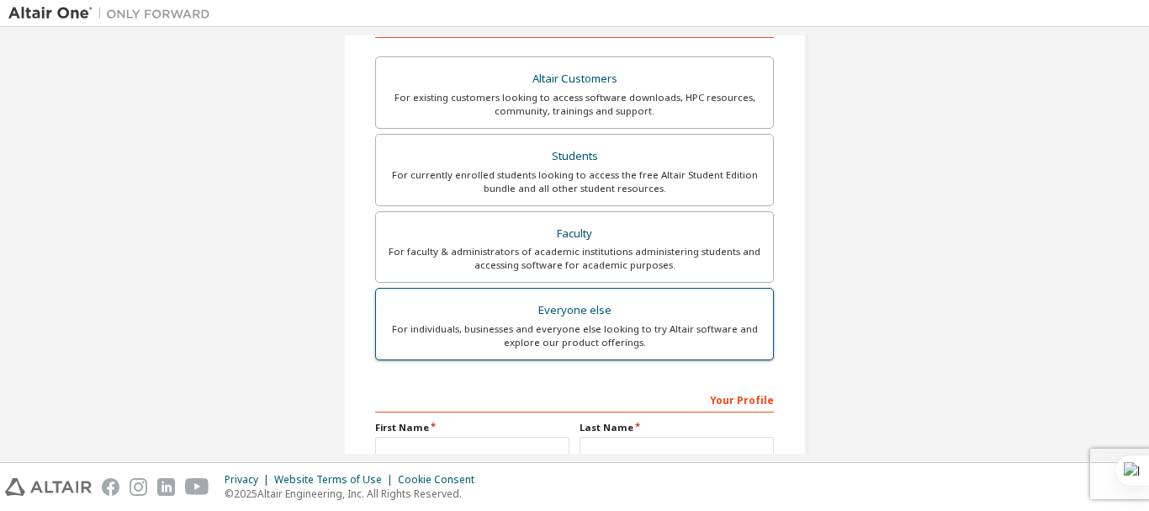
scroll to position [473, 0]
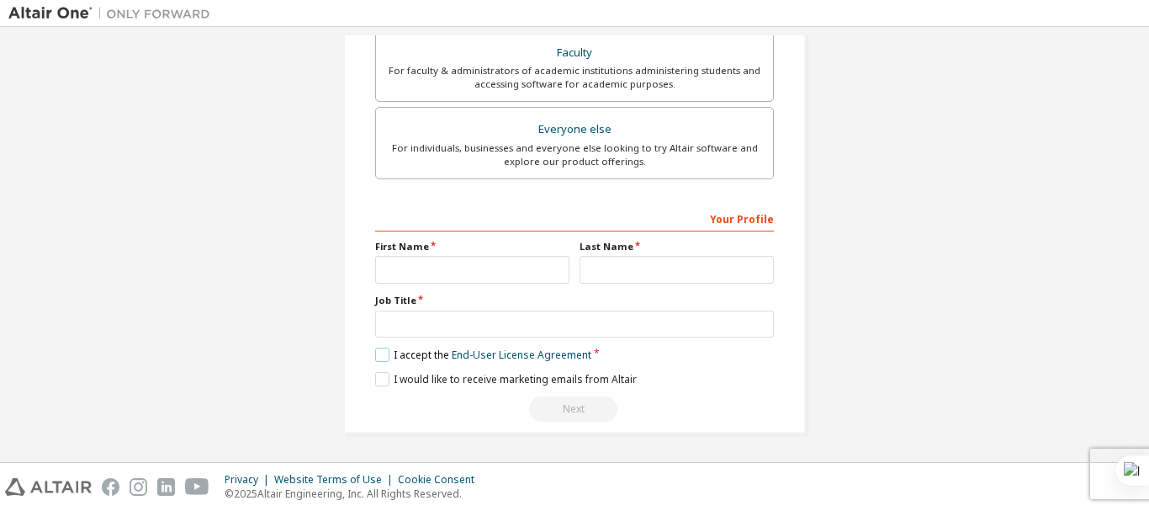
click at [381, 356] on label "I accept the End-User License Agreement" at bounding box center [483, 354] width 216 height 14
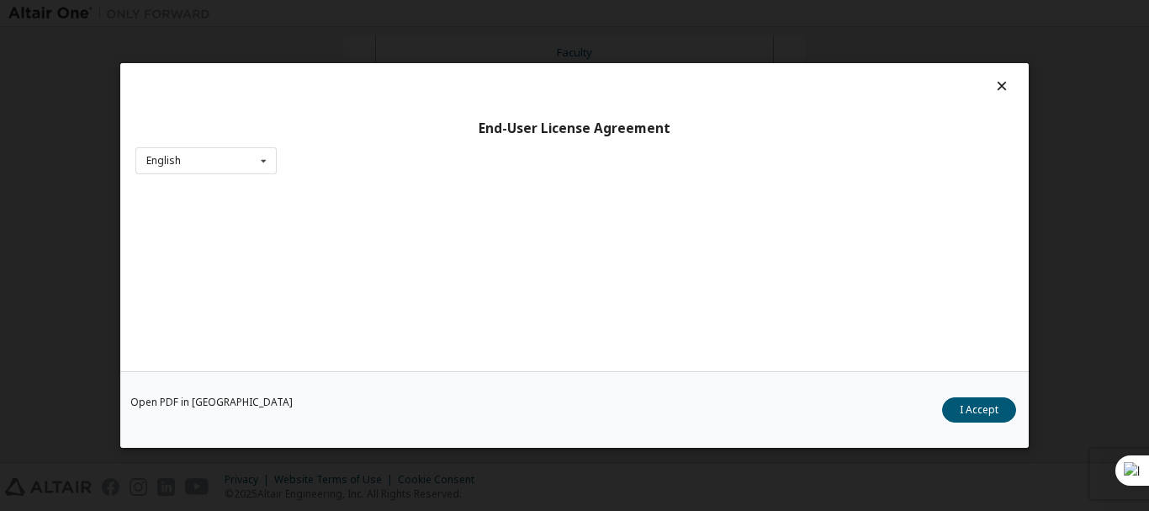
click at [1035, 160] on div "End-User License Agreement English English Chinese French German Japanese Korea…" at bounding box center [574, 255] width 1149 height 511
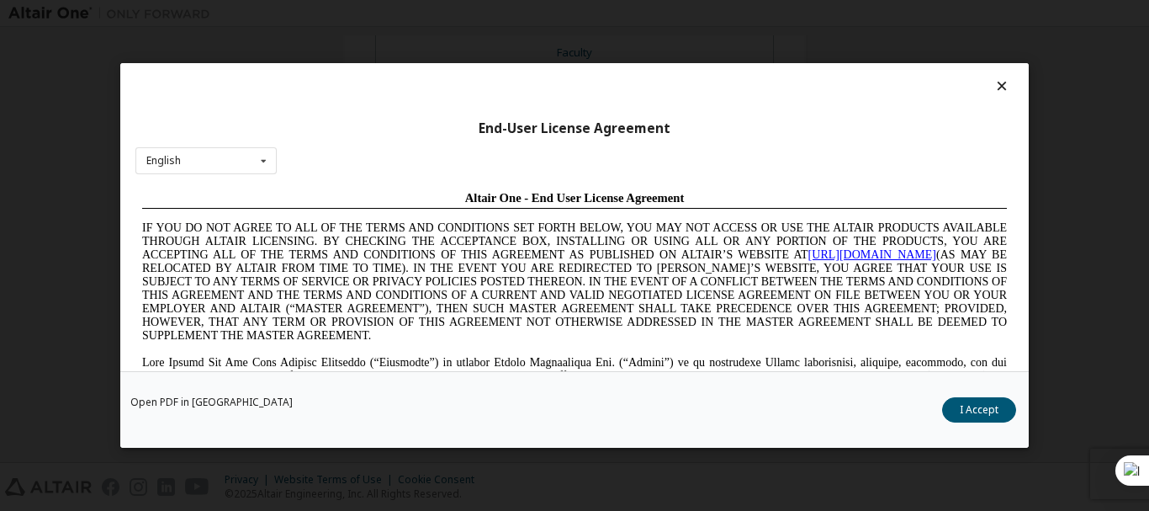
scroll to position [0, 0]
